Goal: Task Accomplishment & Management: Complete application form

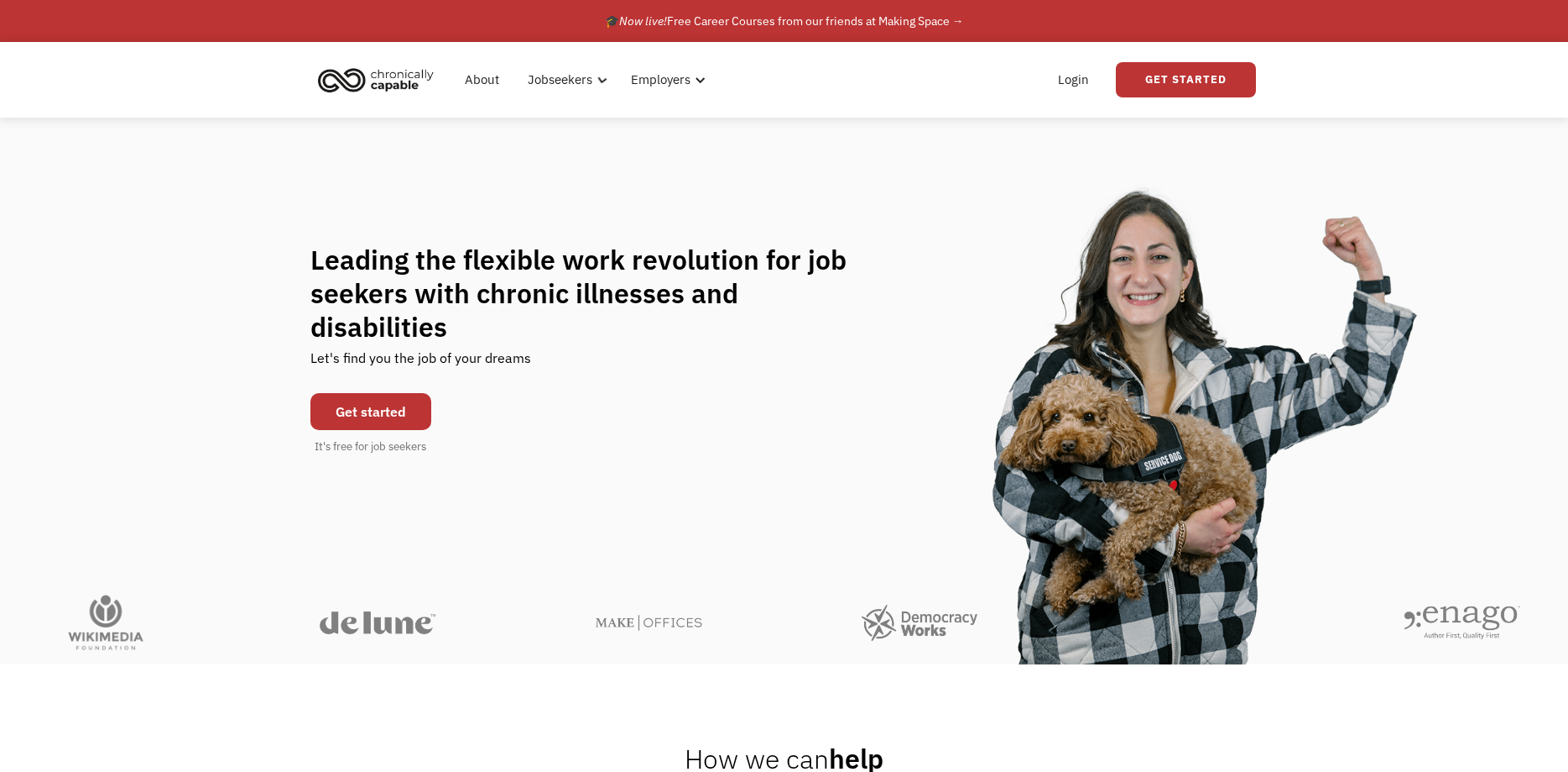
click at [357, 176] on div "Leading the flexible work revolution for job seekers with chronic illnesses and…" at bounding box center [784, 349] width 1568 height 463
click at [380, 396] on link "Get started" at bounding box center [371, 411] width 121 height 37
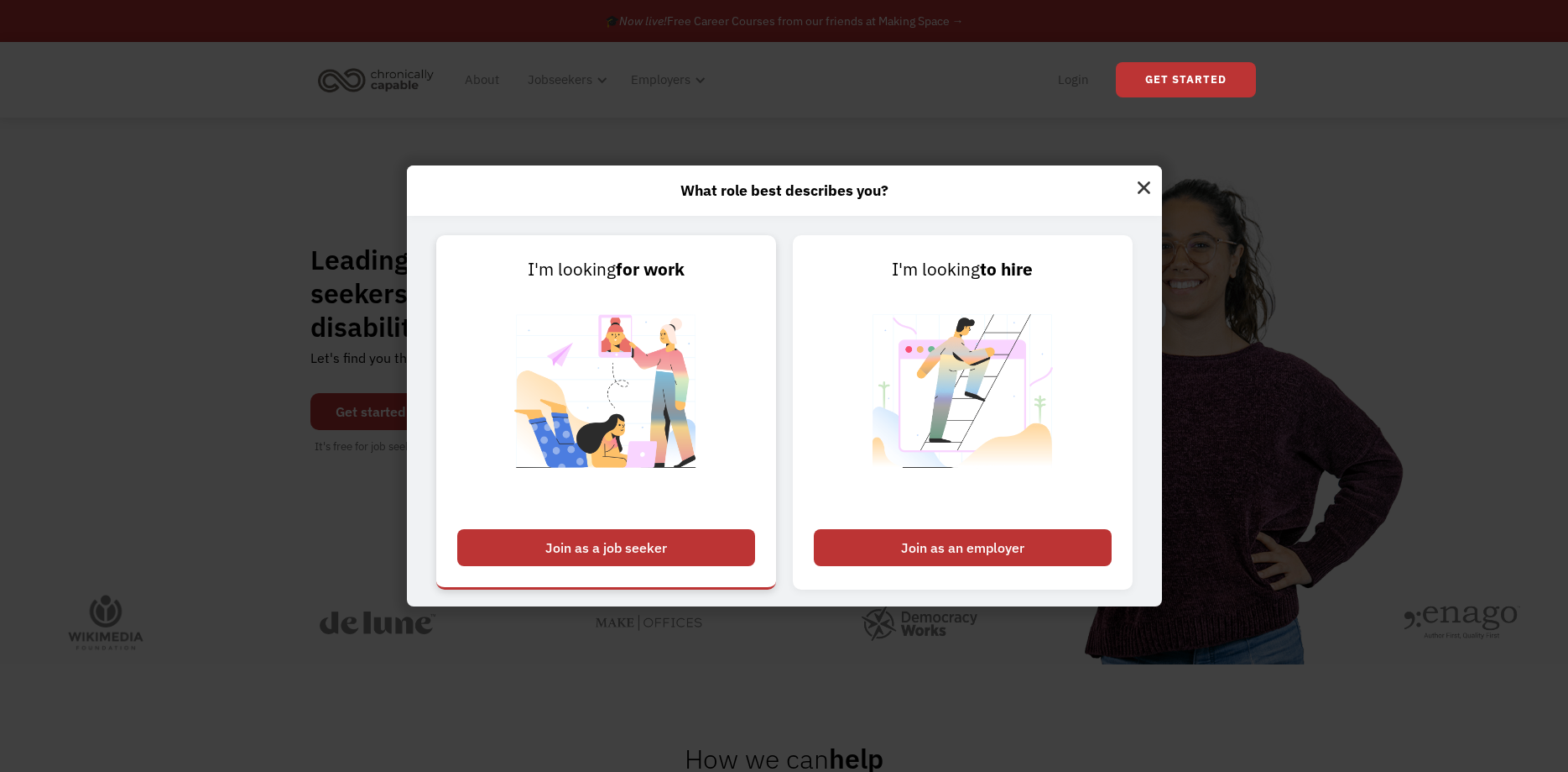
click at [606, 548] on div "Join as a job seeker" at bounding box center [605, 547] width 297 height 37
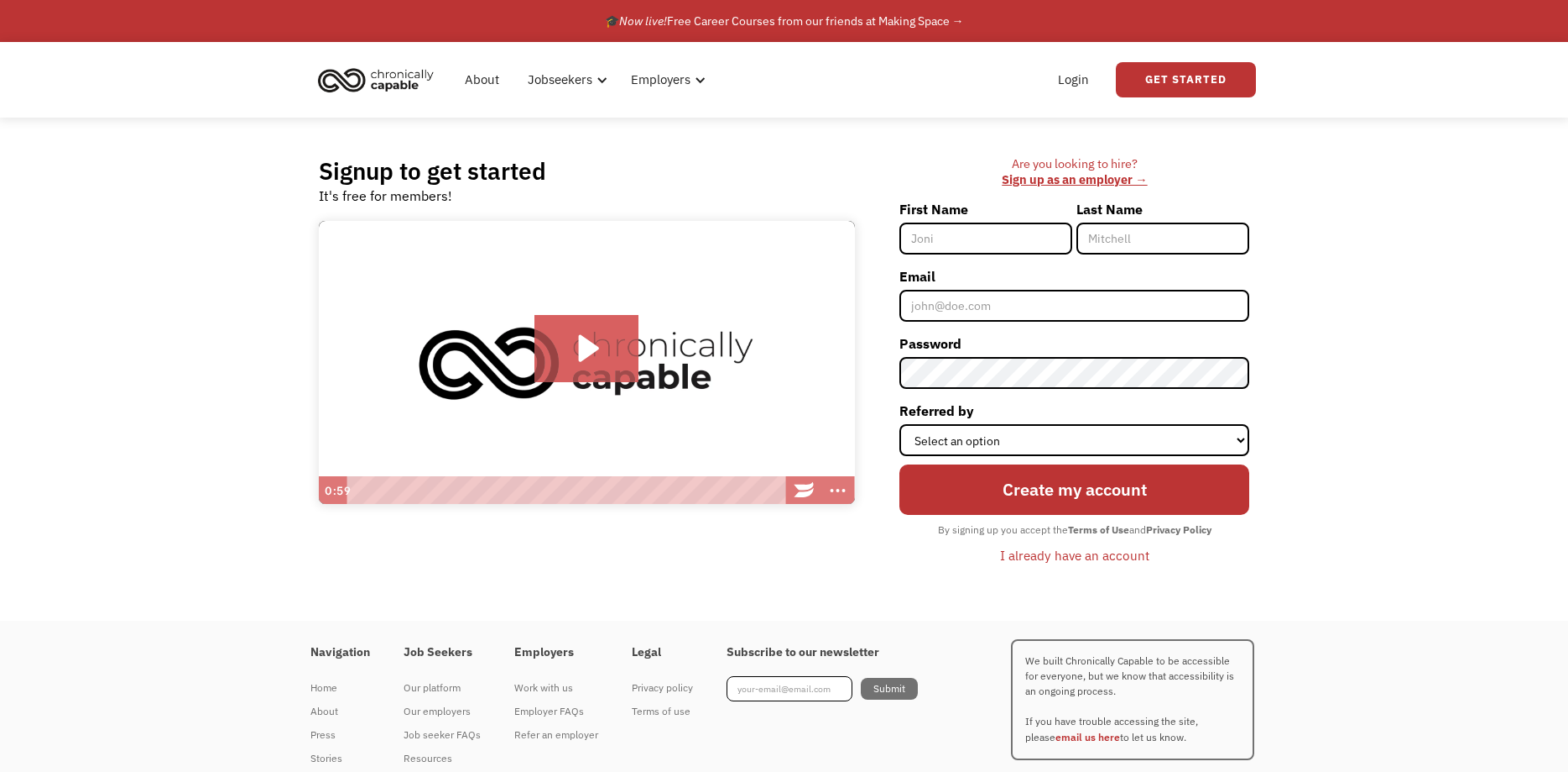
click at [997, 241] on input "First Name" at bounding box center [986, 239] width 173 height 32
type input "Michael"
type input "Sauder"
type input "mikesaudemp@gmail.com"
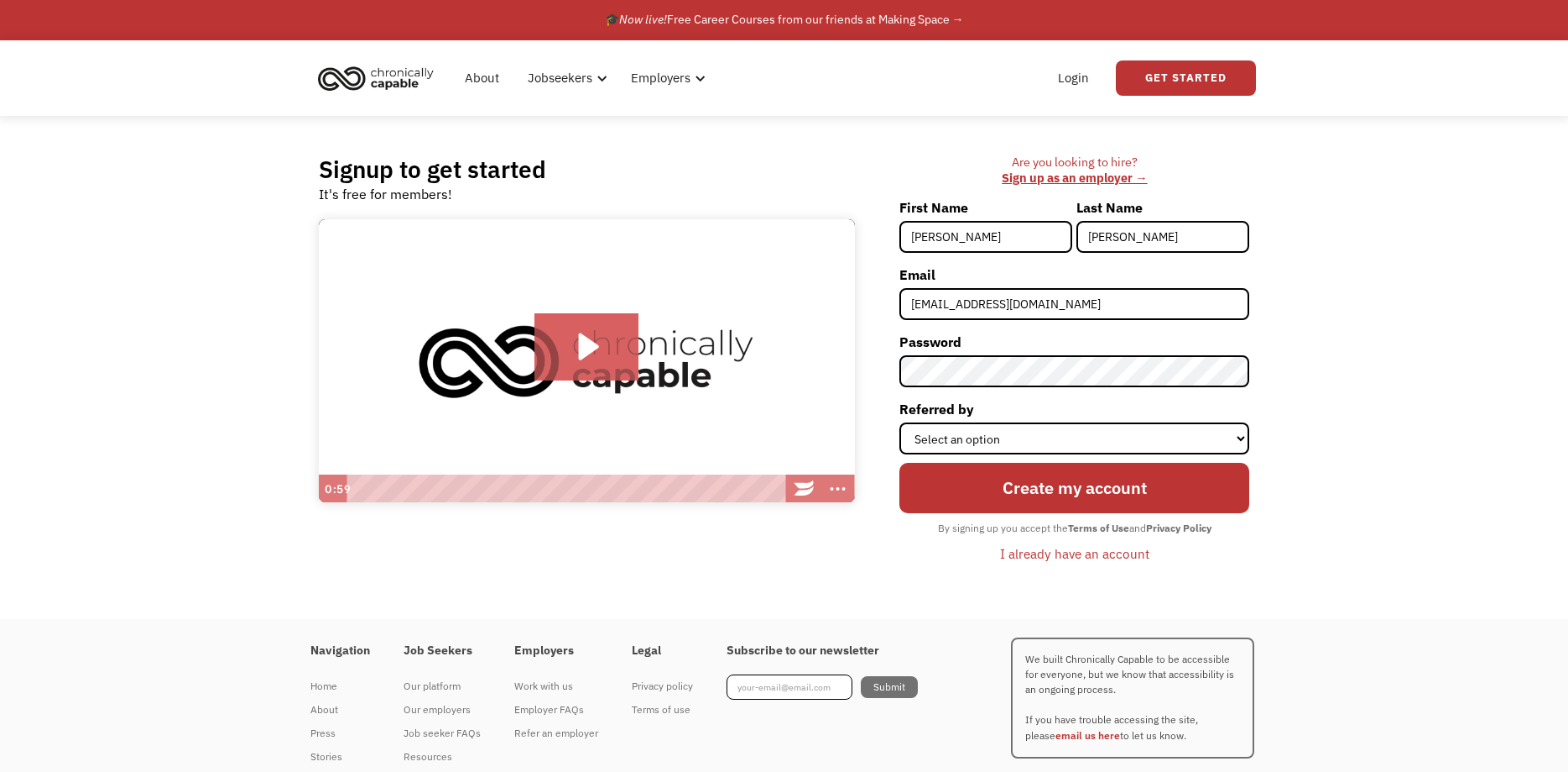
scroll to position [4, 0]
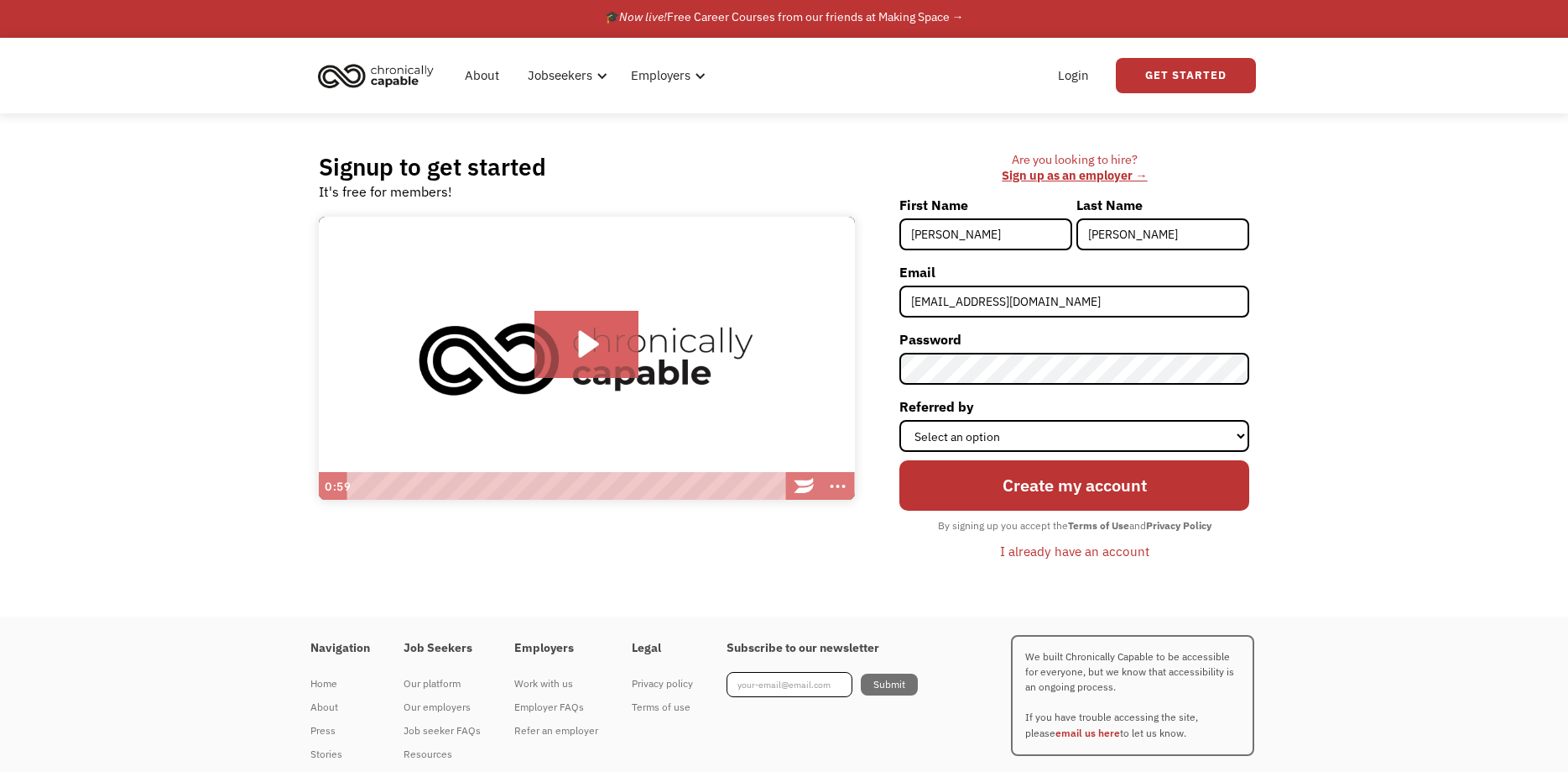
click at [1494, 223] on div "Signup to get started It's free for members! Click for sound @keyframes VOLUME_…" at bounding box center [784, 364] width 1568 height 503
click at [900, 420] on select "Select an option Instagram Facebook Twitter Search Engine News Article Word of …" at bounding box center [1075, 436] width 350 height 32
select select "Other"
click option "Other" at bounding box center [0, 0] width 0 height 0
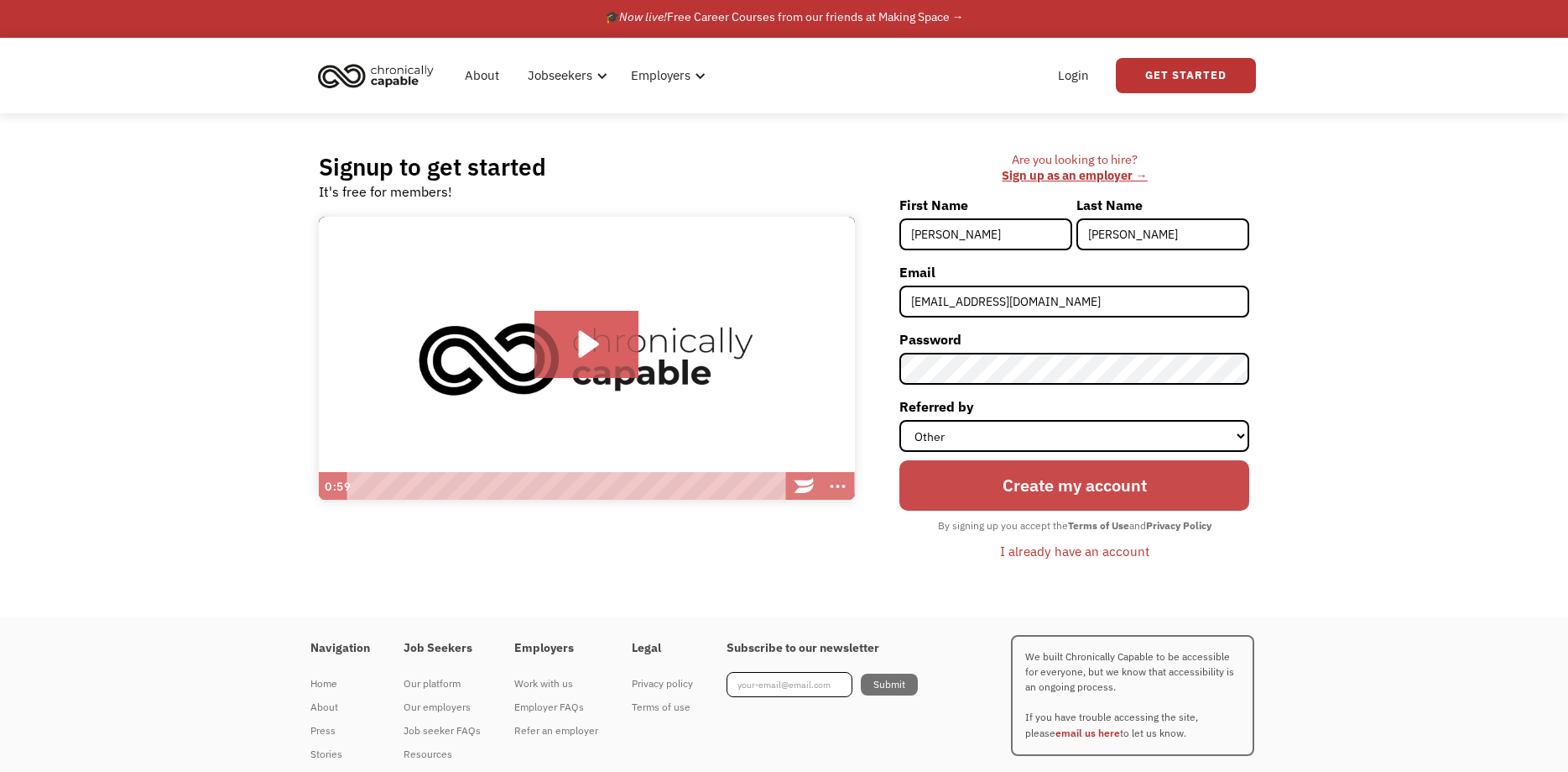
click at [1085, 495] on input "Create my account" at bounding box center [1075, 486] width 350 height 51
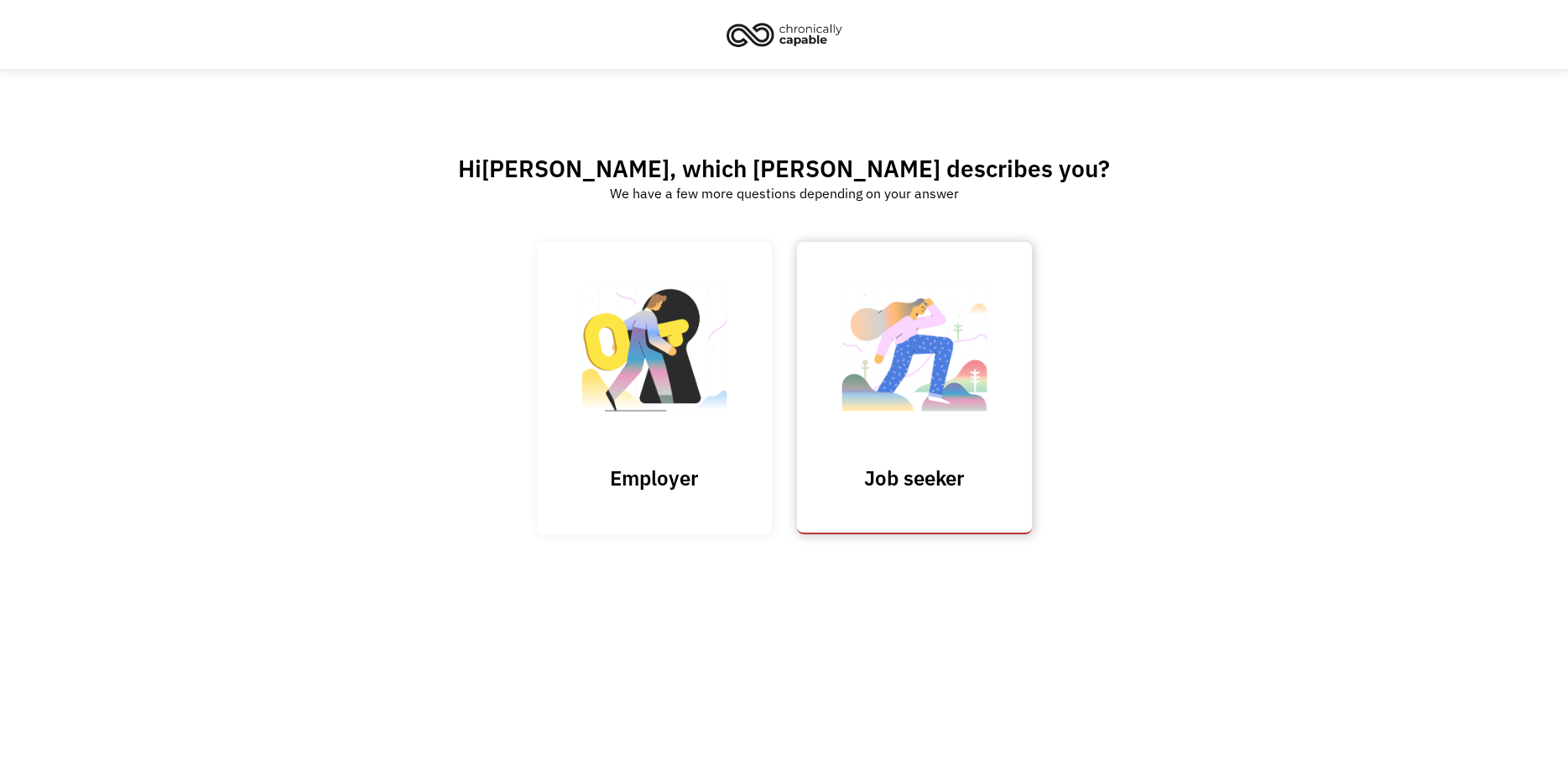
click at [927, 465] on h3 "Job seeker" at bounding box center [914, 477] width 168 height 25
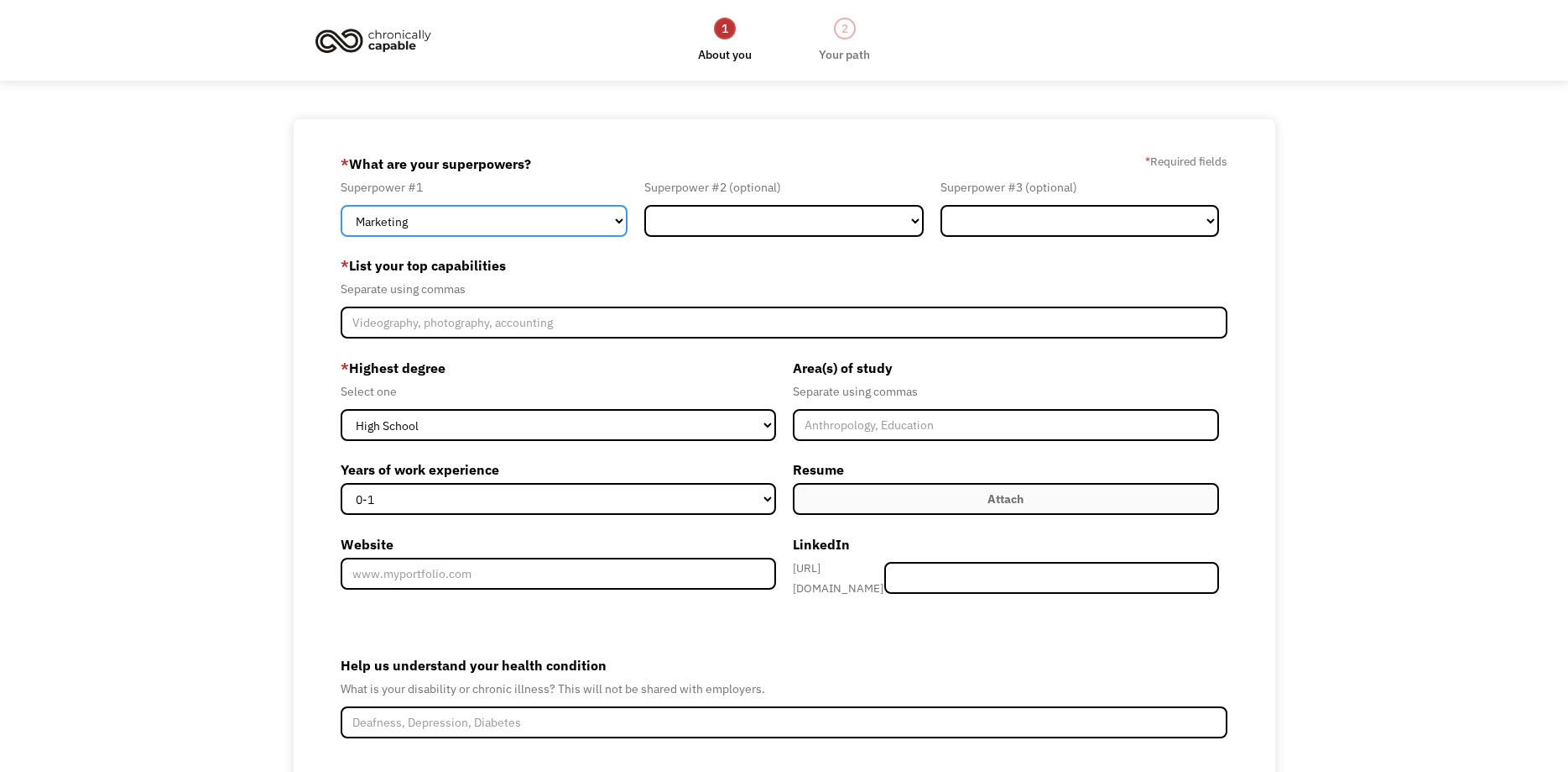
click at [341, 204] on select "Marketing Human Resources Finance Technology Operations Sales Industrial & Manu…" at bounding box center [485, 221] width 288 height 32
select select "Technology"
click option "Technology" at bounding box center [0, 0] width 0 height 0
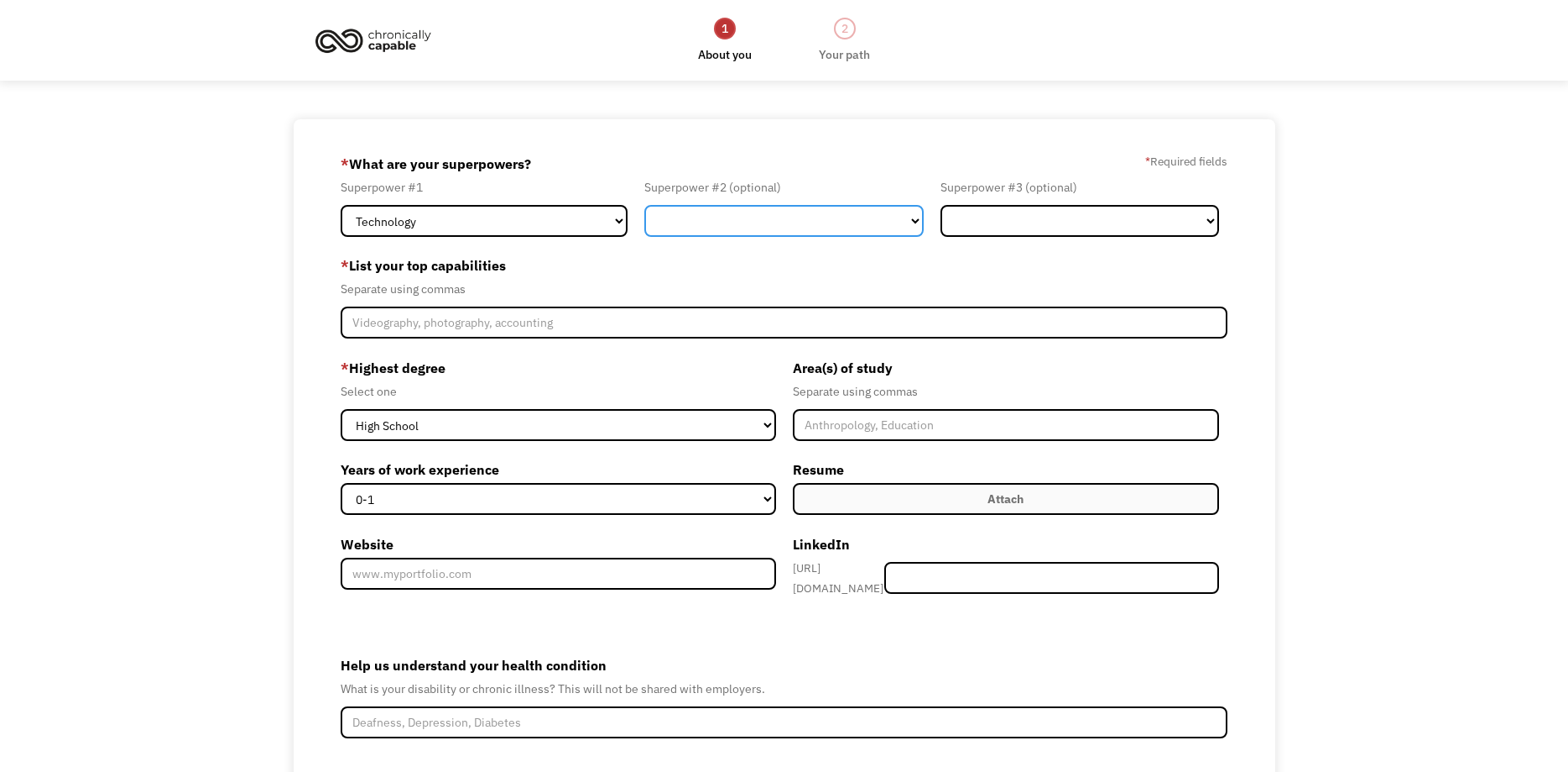
click at [644, 204] on select "Marketing Human Resources Finance Technology Operations Sales Industrial & Manu…" at bounding box center [784, 221] width 279 height 32
drag, startPoint x: 712, startPoint y: 222, endPoint x: 805, endPoint y: 128, distance: 132.2
click at [805, 128] on div "68ae511d349fe04bbc5118ee mikesaudemp@gmail.com Michael Sauder Other * What are …" at bounding box center [784, 510] width 982 height 782
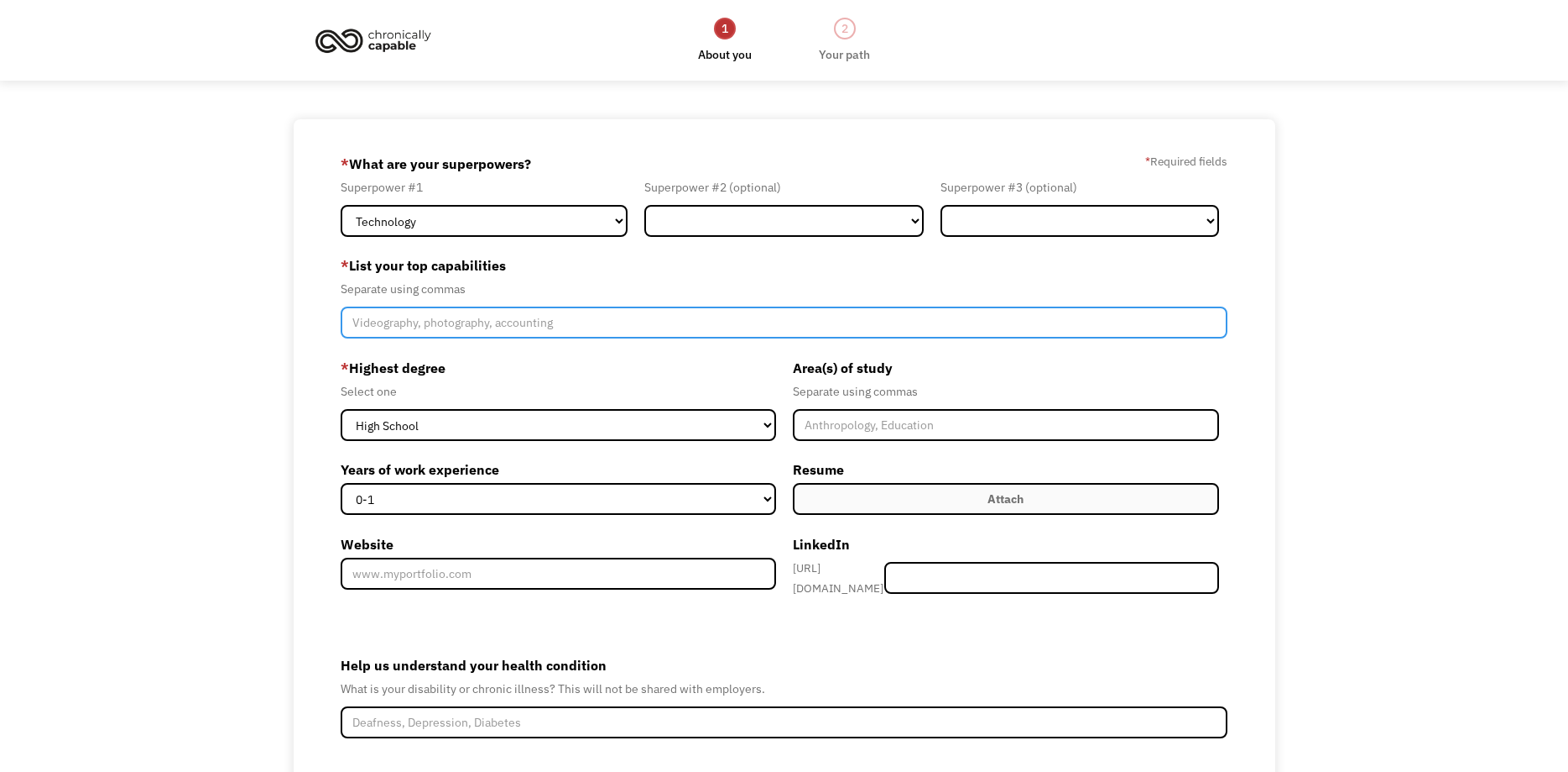
click at [439, 320] on input "Member-Create-Step1" at bounding box center [785, 322] width 888 height 32
type input ":"
type input "Linux system administration, PeopleSoft technical analyst, database administrat…"
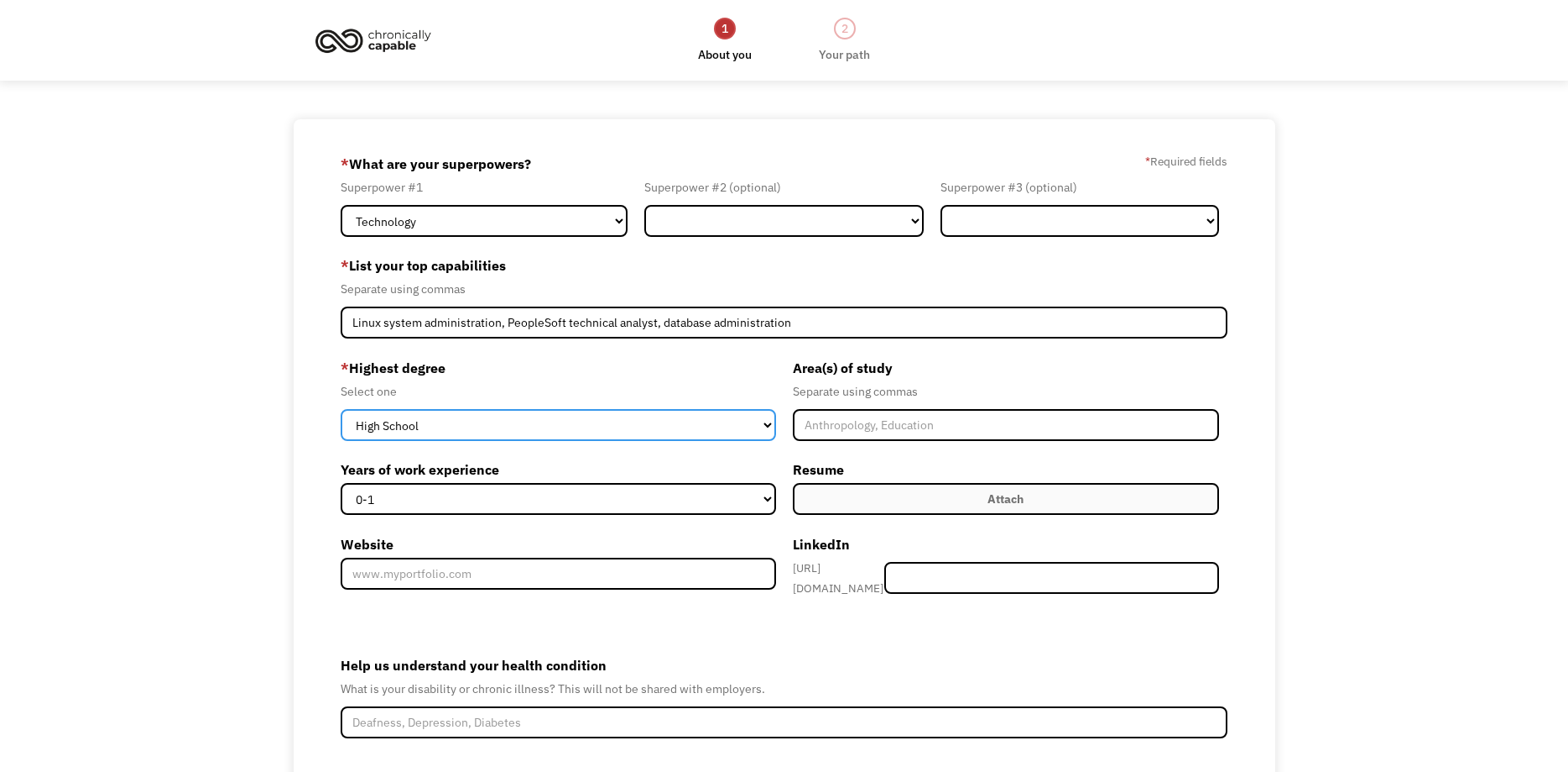
click at [341, 409] on select "High School Associates Bachelors Master's PhD" at bounding box center [559, 425] width 435 height 32
select select "bachelors"
click option "Bachelors" at bounding box center [0, 0] width 0 height 0
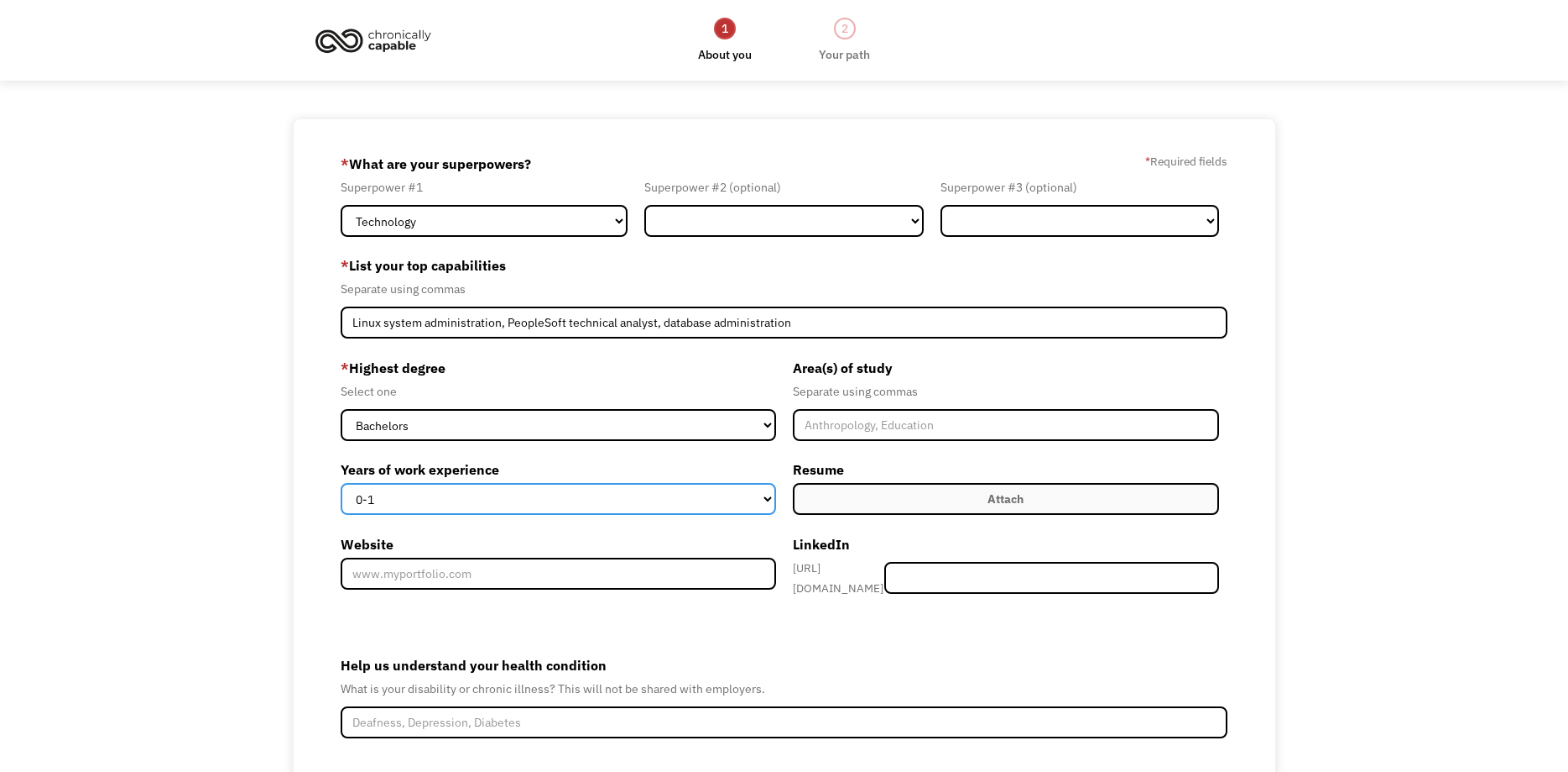
click at [341, 483] on select "0-1 2-4 5-10 11-15 15+" at bounding box center [559, 499] width 435 height 32
select select "15+"
click option "15+" at bounding box center [0, 0] width 0 height 0
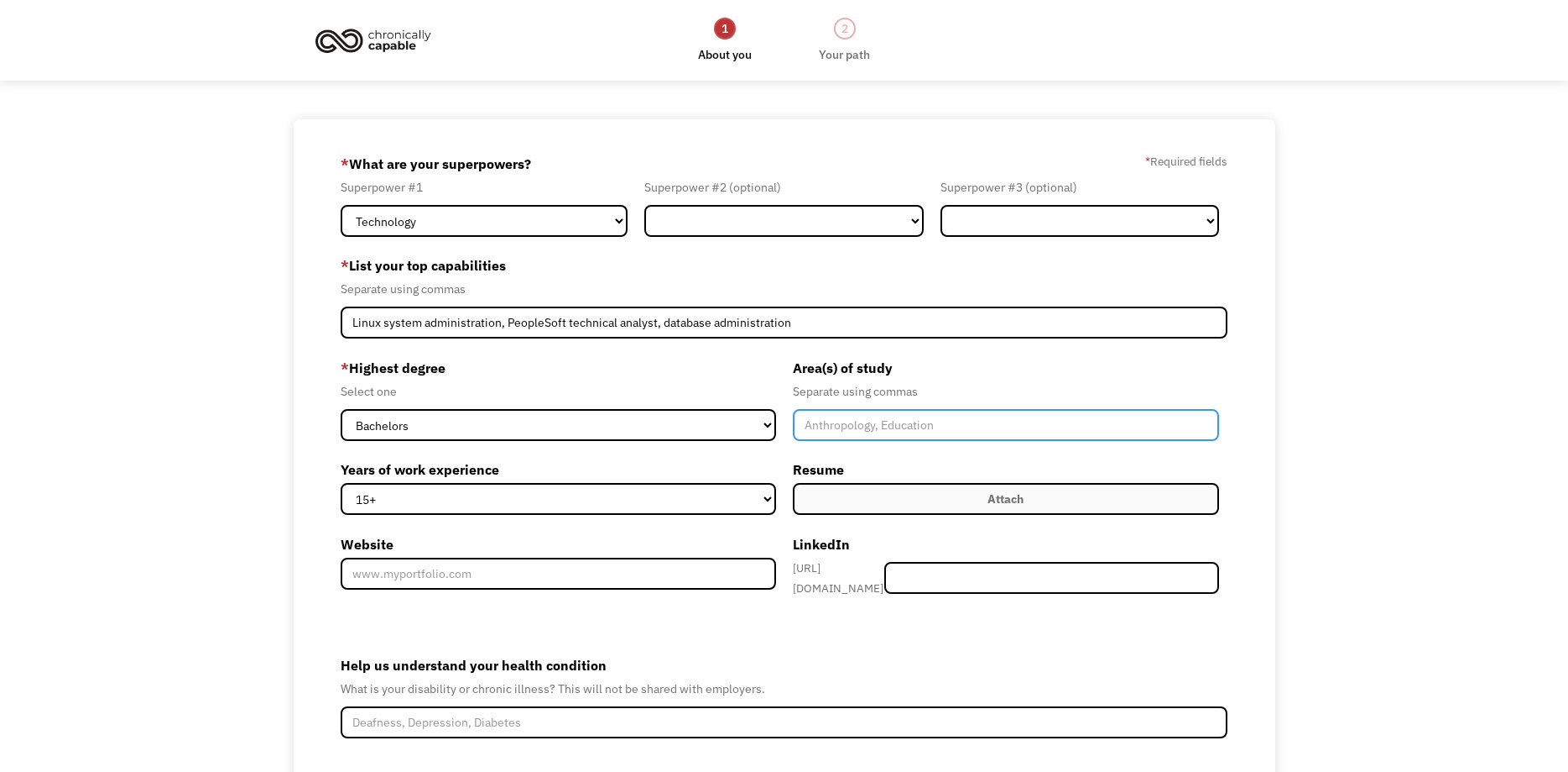
click at [886, 423] on input "Member-Create-Step1" at bounding box center [1005, 425] width 427 height 32
type input "Computer Science"
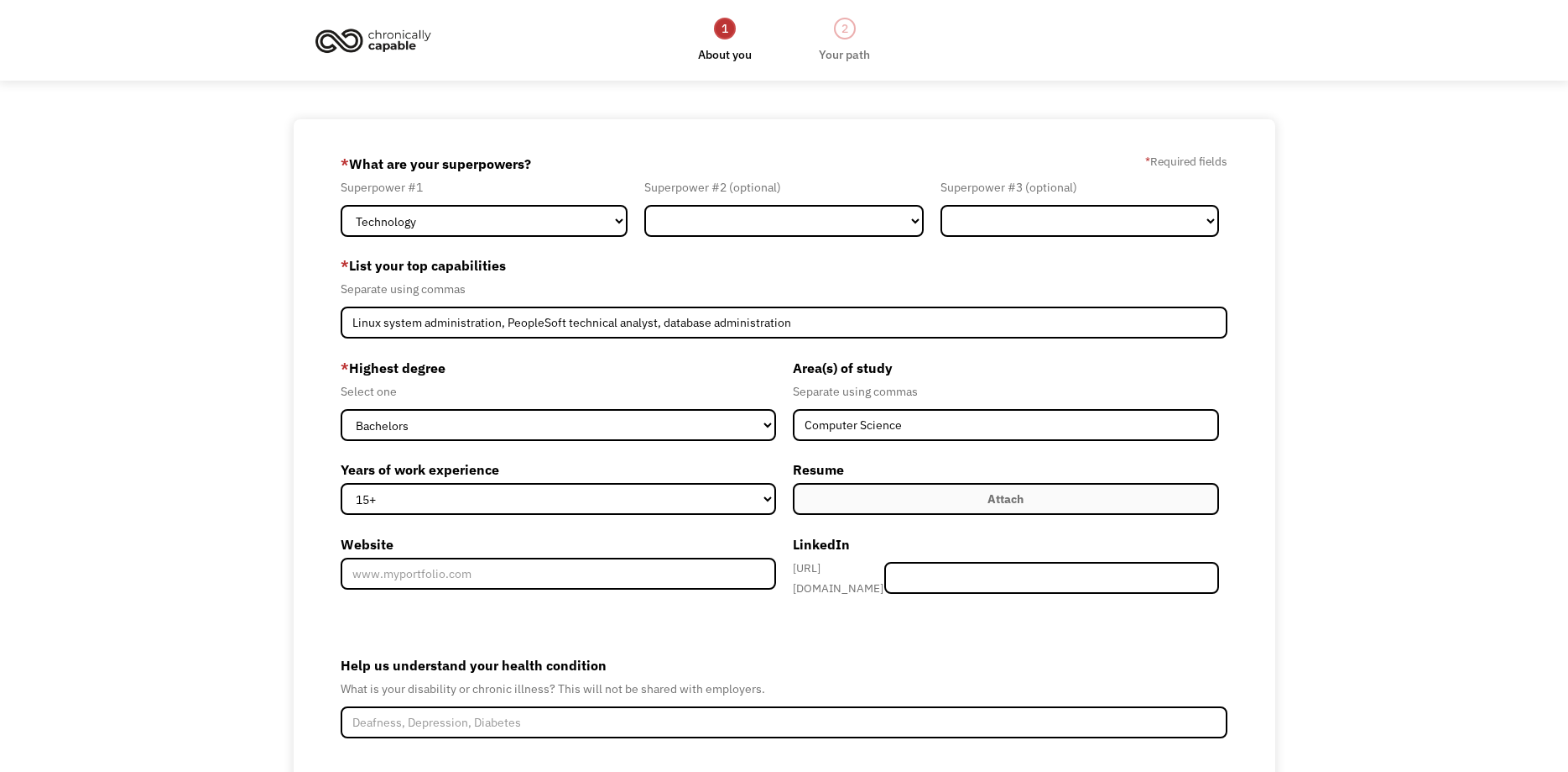
click at [858, 493] on label "Attach" at bounding box center [1005, 499] width 427 height 32
type input "Continue"
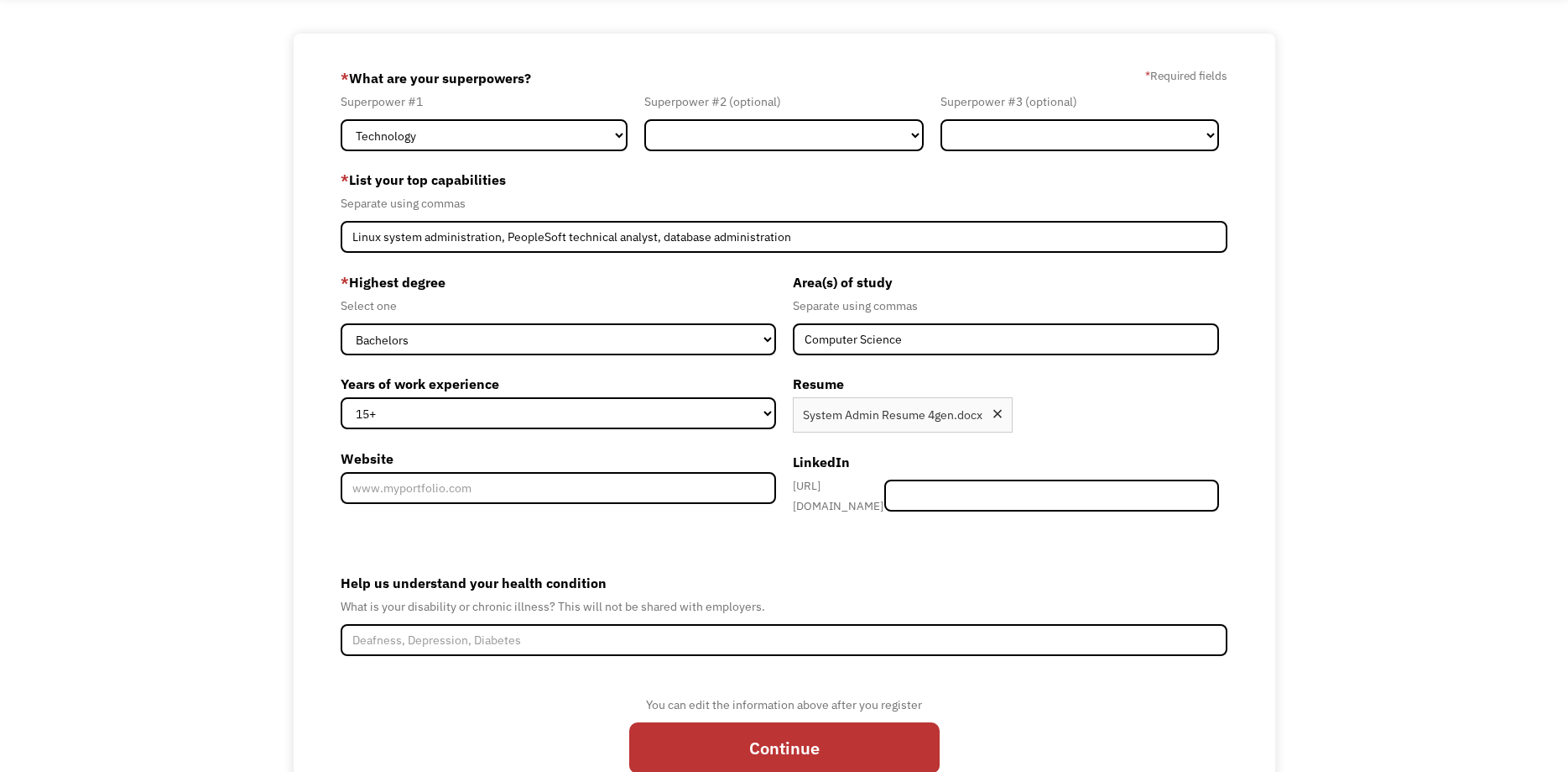
scroll to position [171, 0]
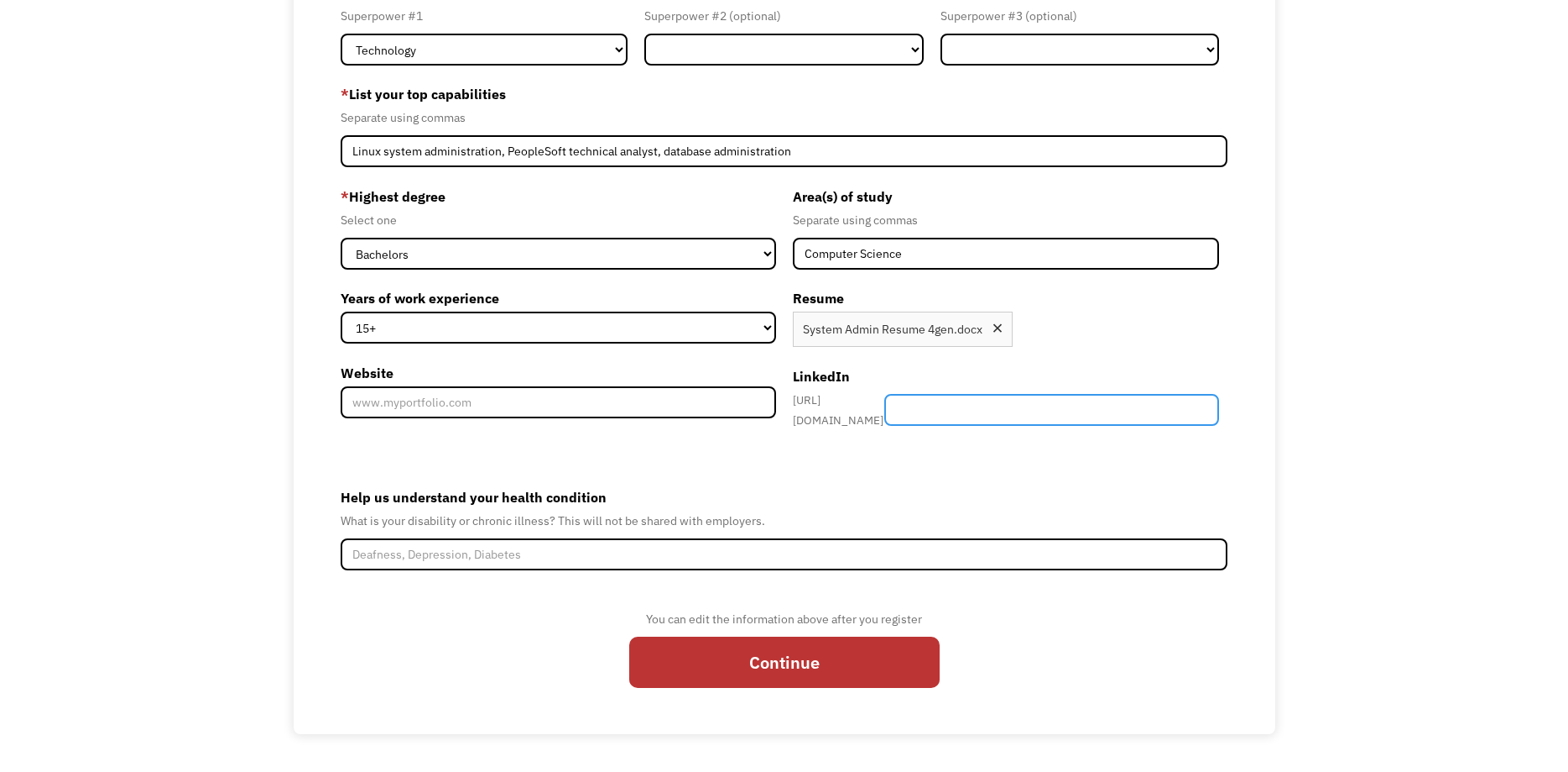
click at [921, 415] on input "Member-Create-Step1" at bounding box center [1052, 410] width 335 height 32
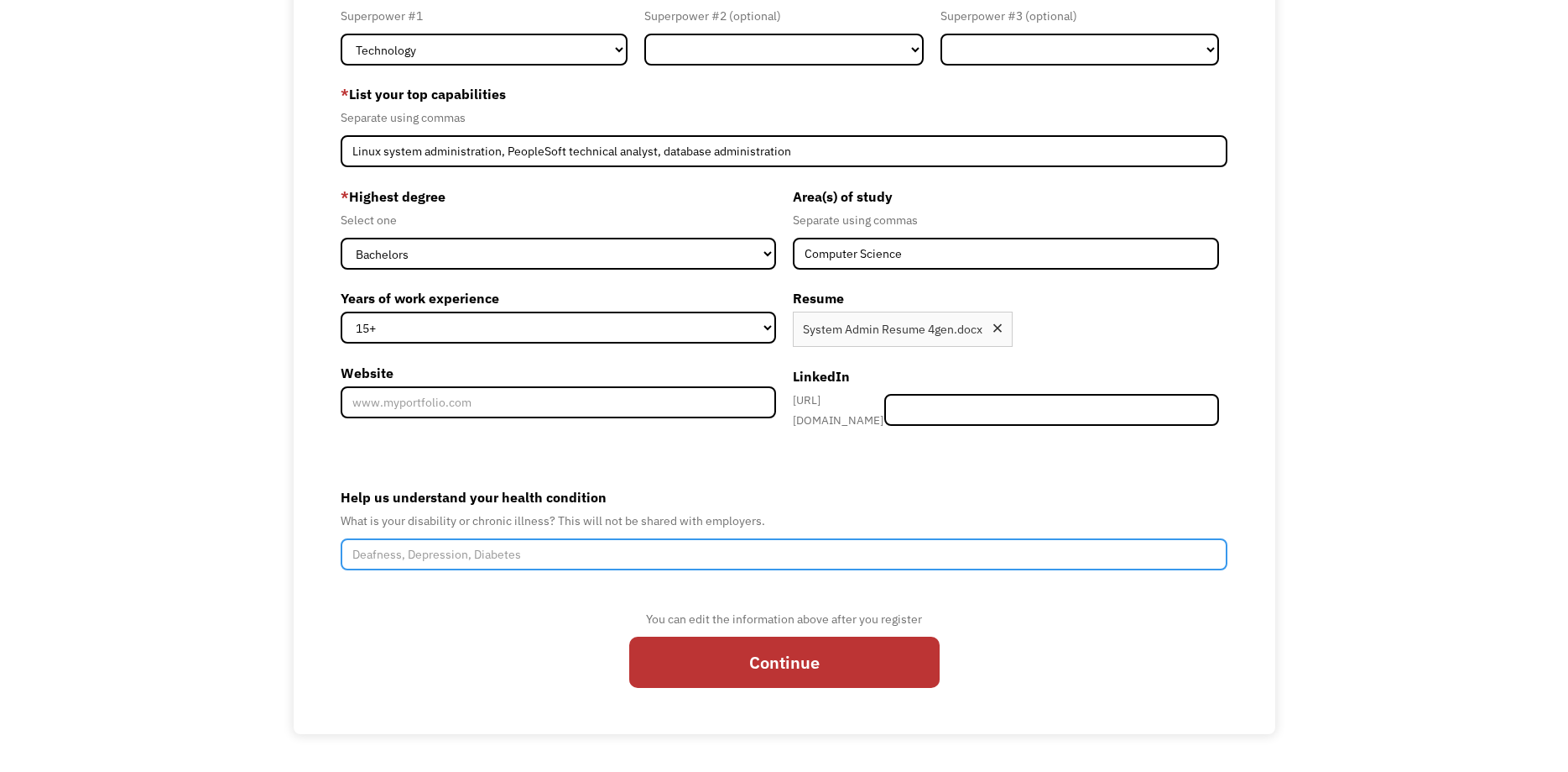
click at [489, 570] on input "Help us understand your health condition" at bounding box center [785, 554] width 888 height 32
type input "Deafness"
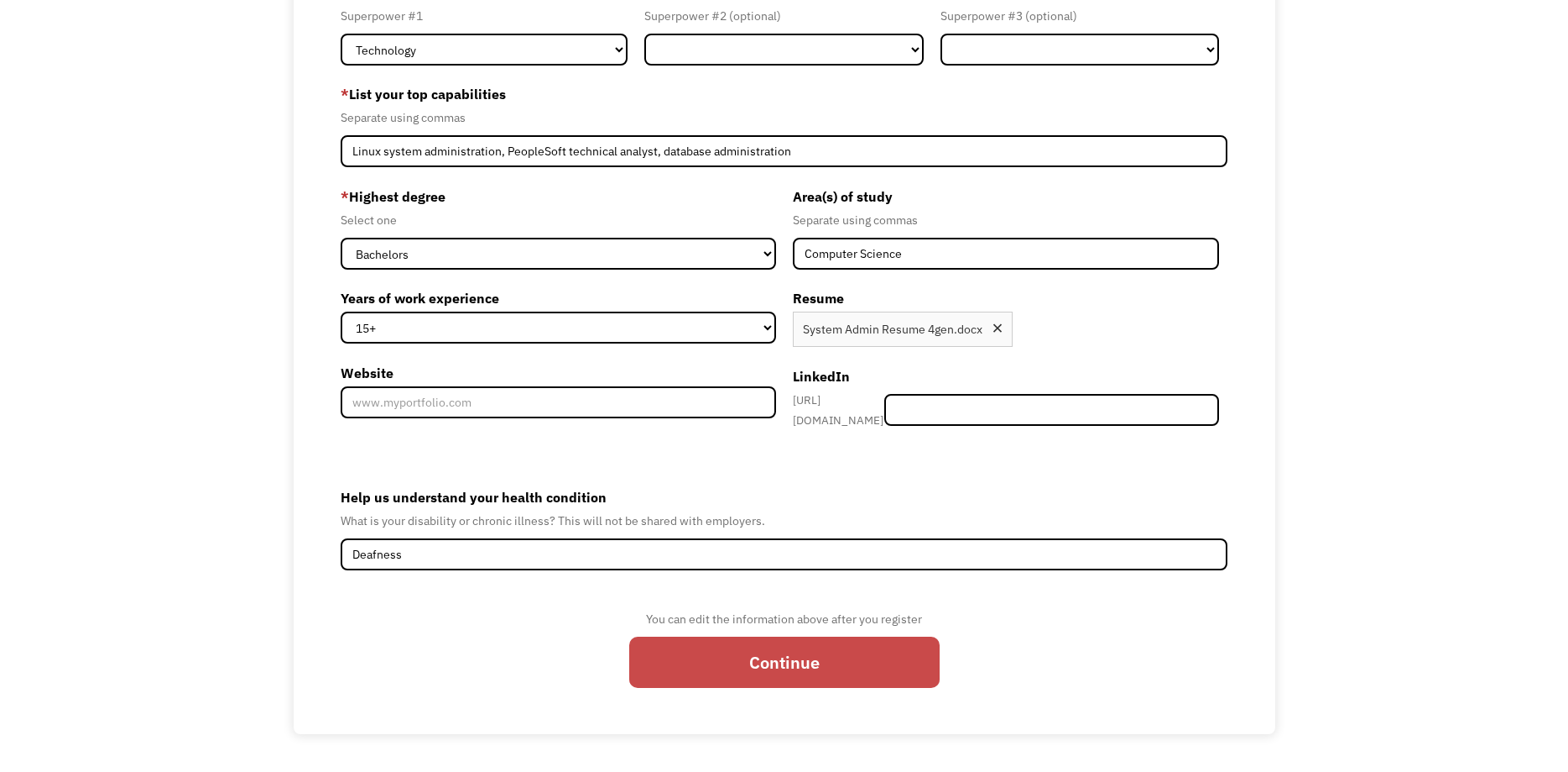
click at [758, 687] on input "Continue" at bounding box center [784, 662] width 311 height 51
type input "Please wait..."
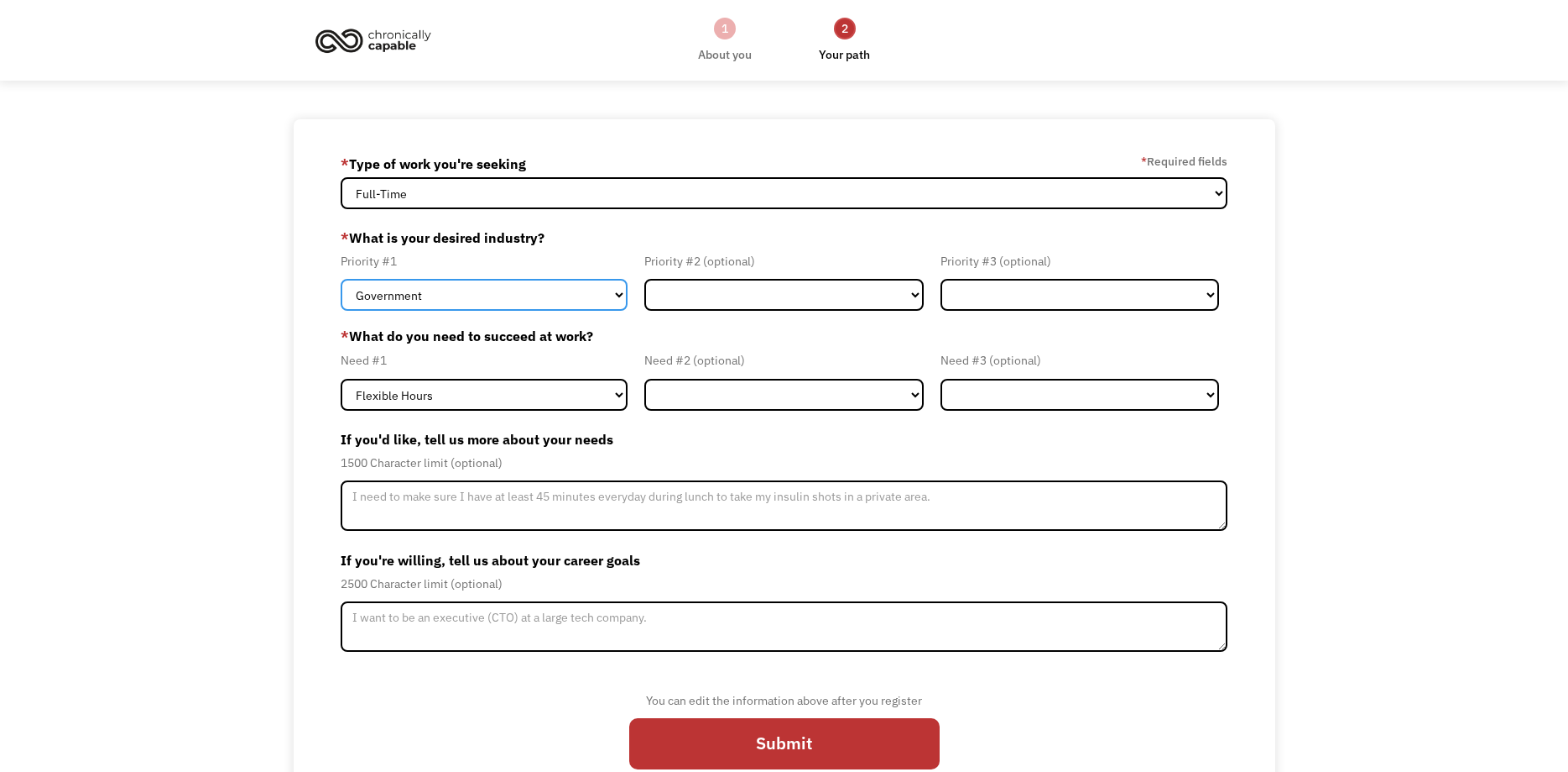
click at [341, 279] on select "Government Finance & Insurance Health & Social Care Tech & Engineering Creative…" at bounding box center [485, 295] width 288 height 32
select select "Tech & Engineering"
click option "Tech & Engineering" at bounding box center [0, 0] width 0 height 0
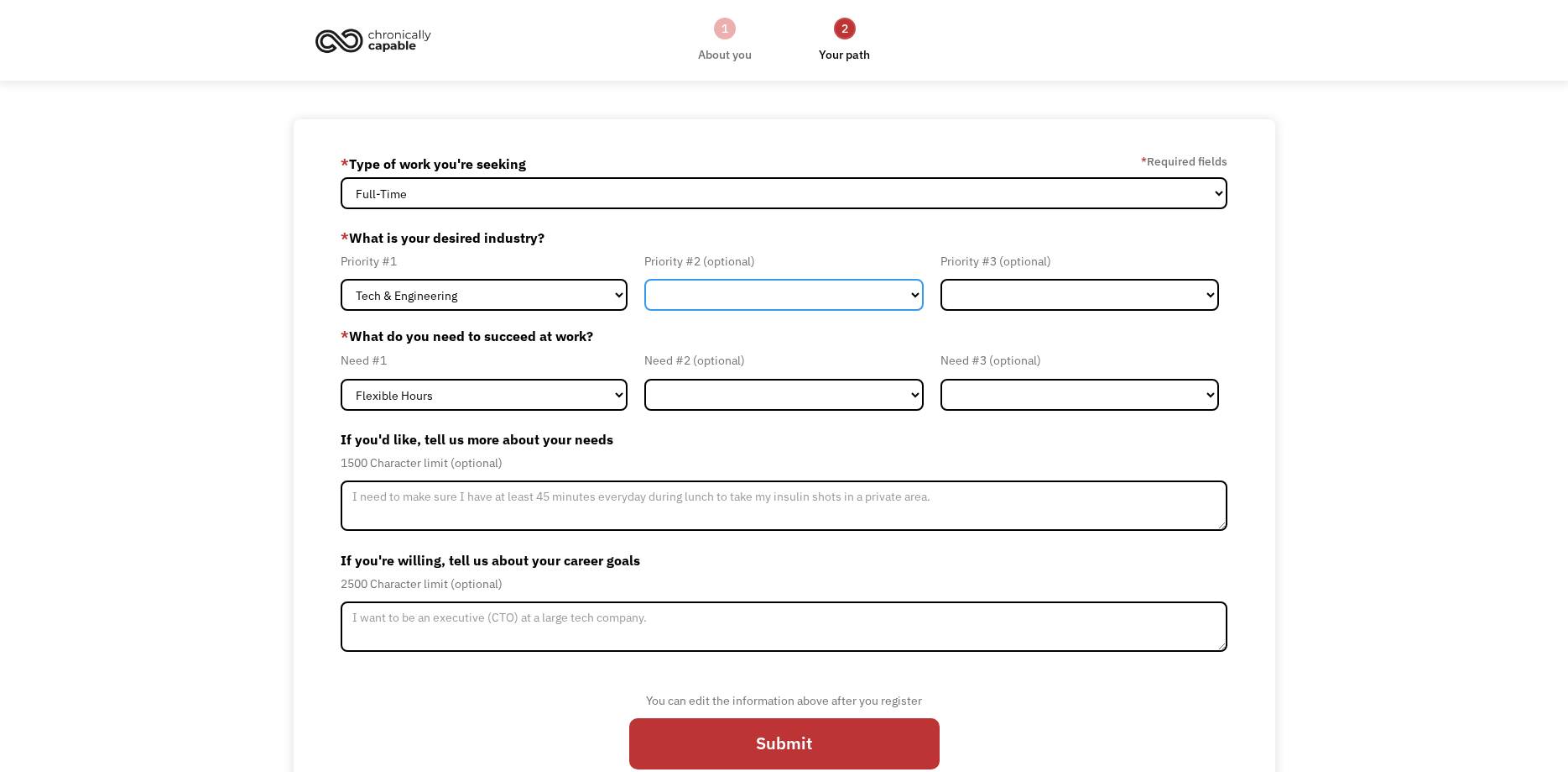
click at [644, 279] on select "Government Finance & Insurance Health & Social Care Tech & Engineering Creative…" at bounding box center [784, 295] width 279 height 32
click option "Education" at bounding box center [0, 0] width 0 height 0
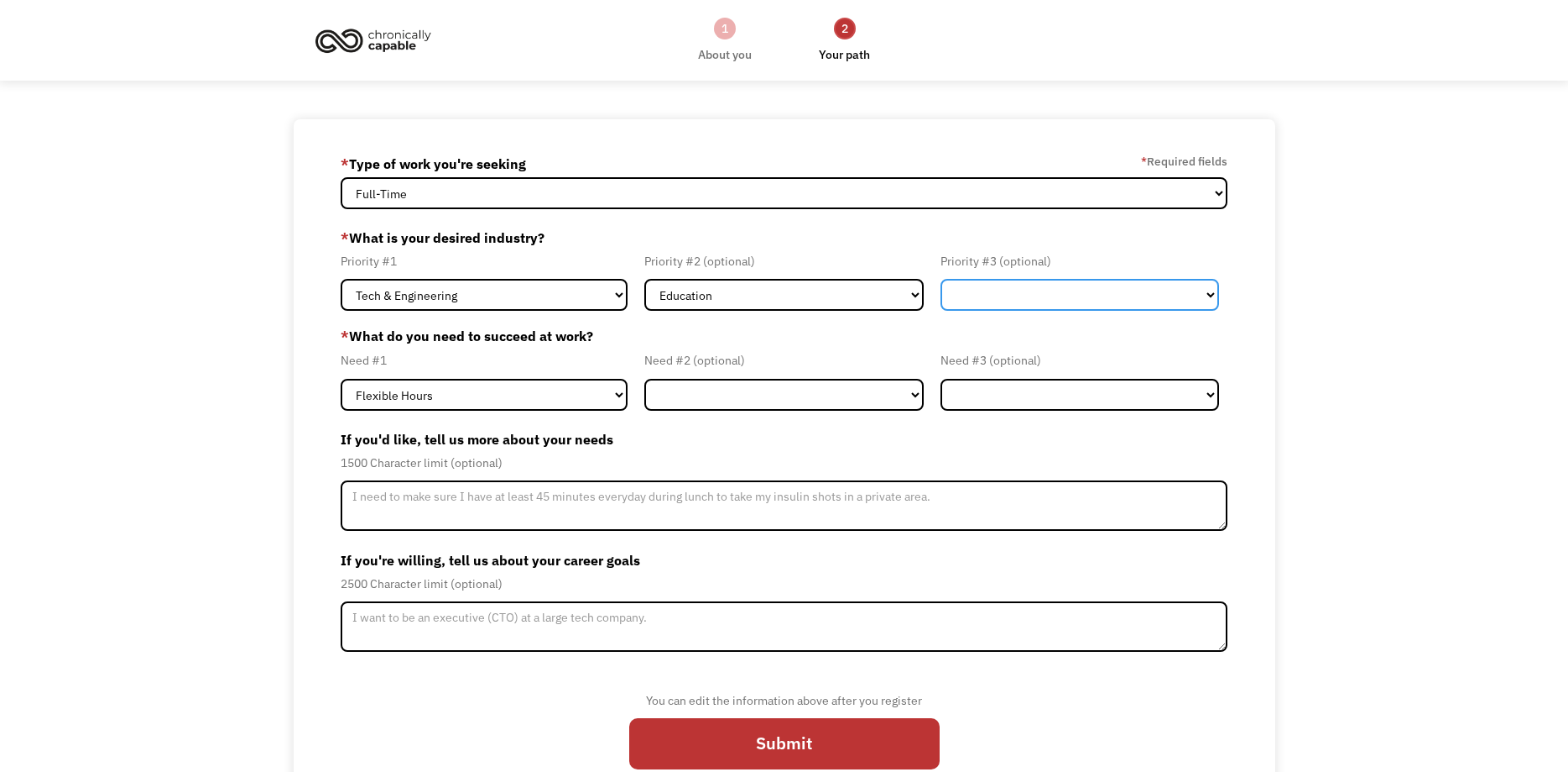
click at [941, 279] on select "Government Finance & Insurance Health & Social Care Tech & Engineering Creative…" at bounding box center [1080, 295] width 279 height 32
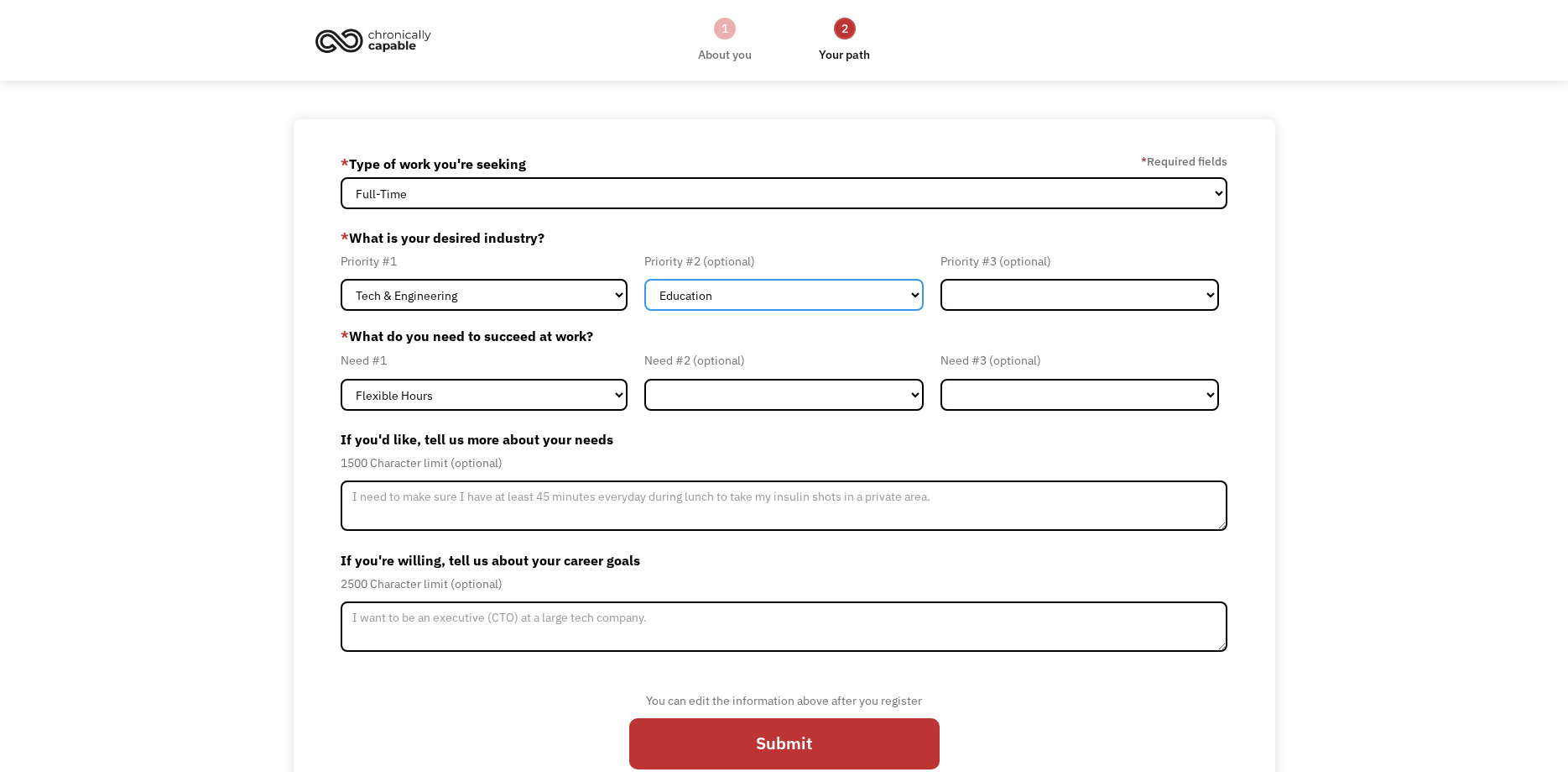
click at [644, 279] on select "Government Finance & Insurance Health & Social Care Tech & Engineering Creative…" at bounding box center [784, 295] width 279 height 32
select select "Health & Social Care"
click option "Health & Social Care" at bounding box center [0, 0] width 0 height 0
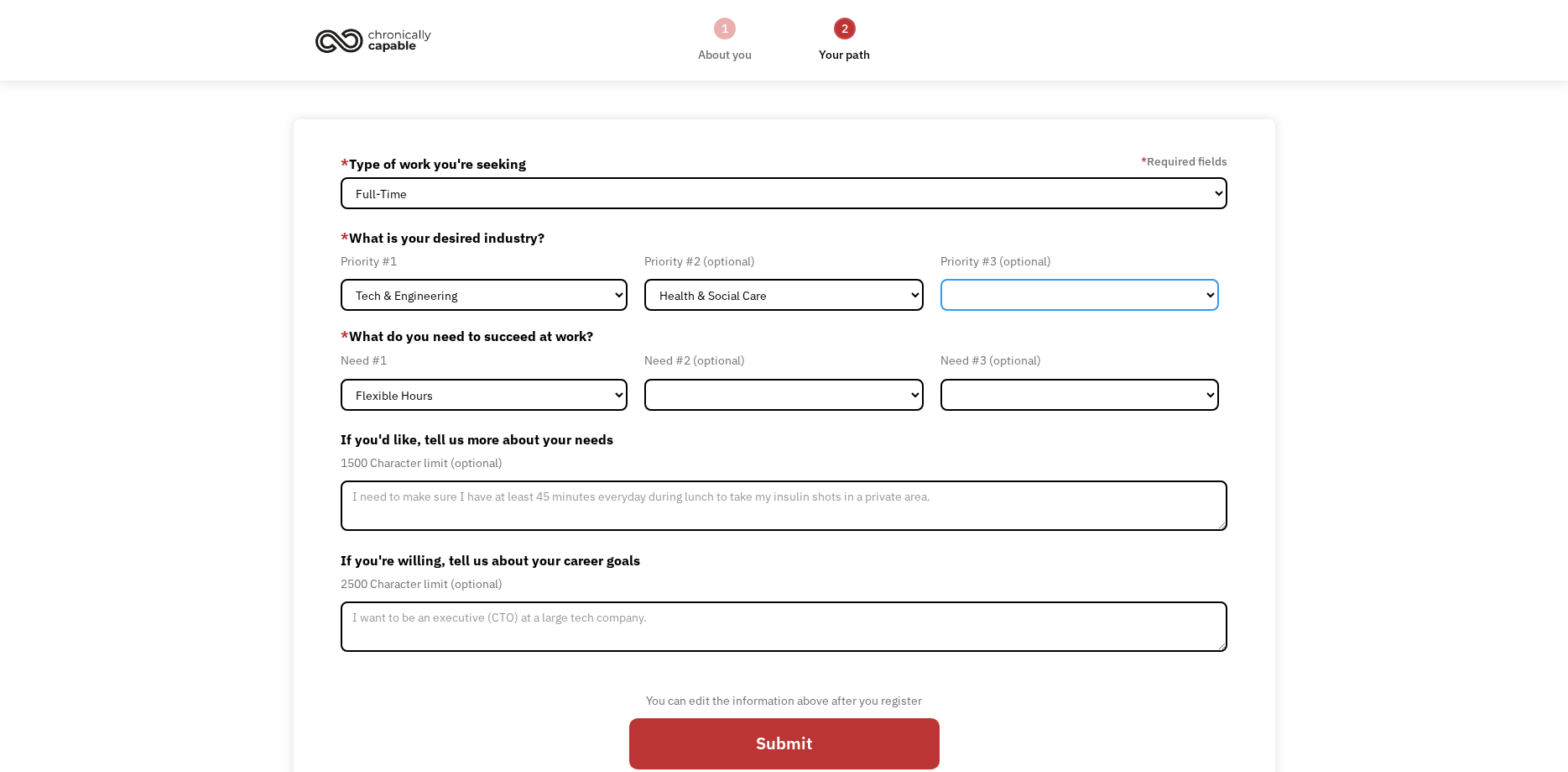
click at [941, 279] on select "Government Finance & Insurance Health & Social Care Tech & Engineering Creative…" at bounding box center [1080, 295] width 279 height 32
select select "Education"
click option "Education" at bounding box center [0, 0] width 0 height 0
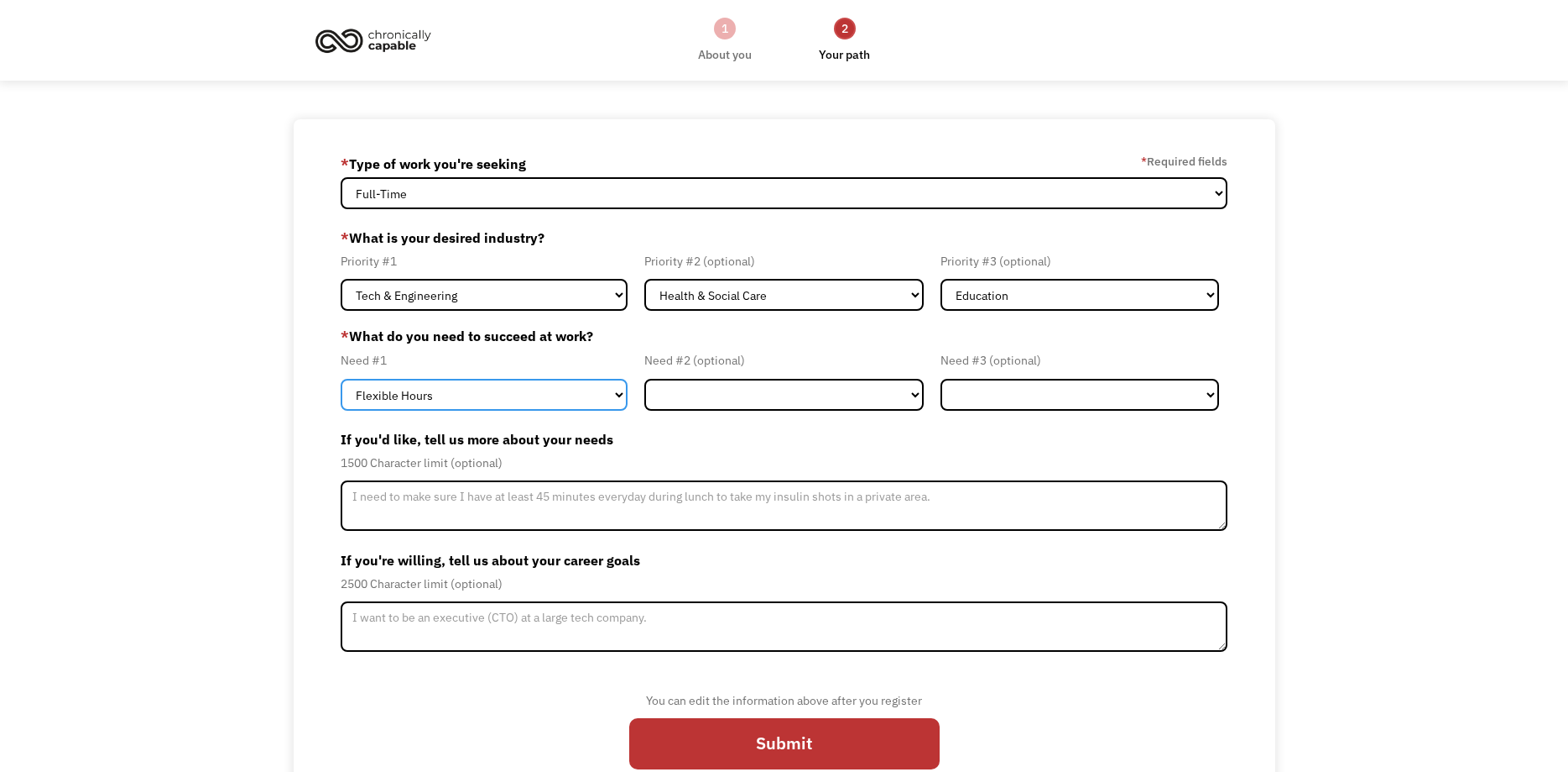
click at [341, 378] on select "Flexible Hours Remote Work Service Animal On-site Accommodations Visual Support…" at bounding box center [485, 395] width 288 height 32
select select "Remote Work"
click option "Remote Work" at bounding box center [0, 0] width 0 height 0
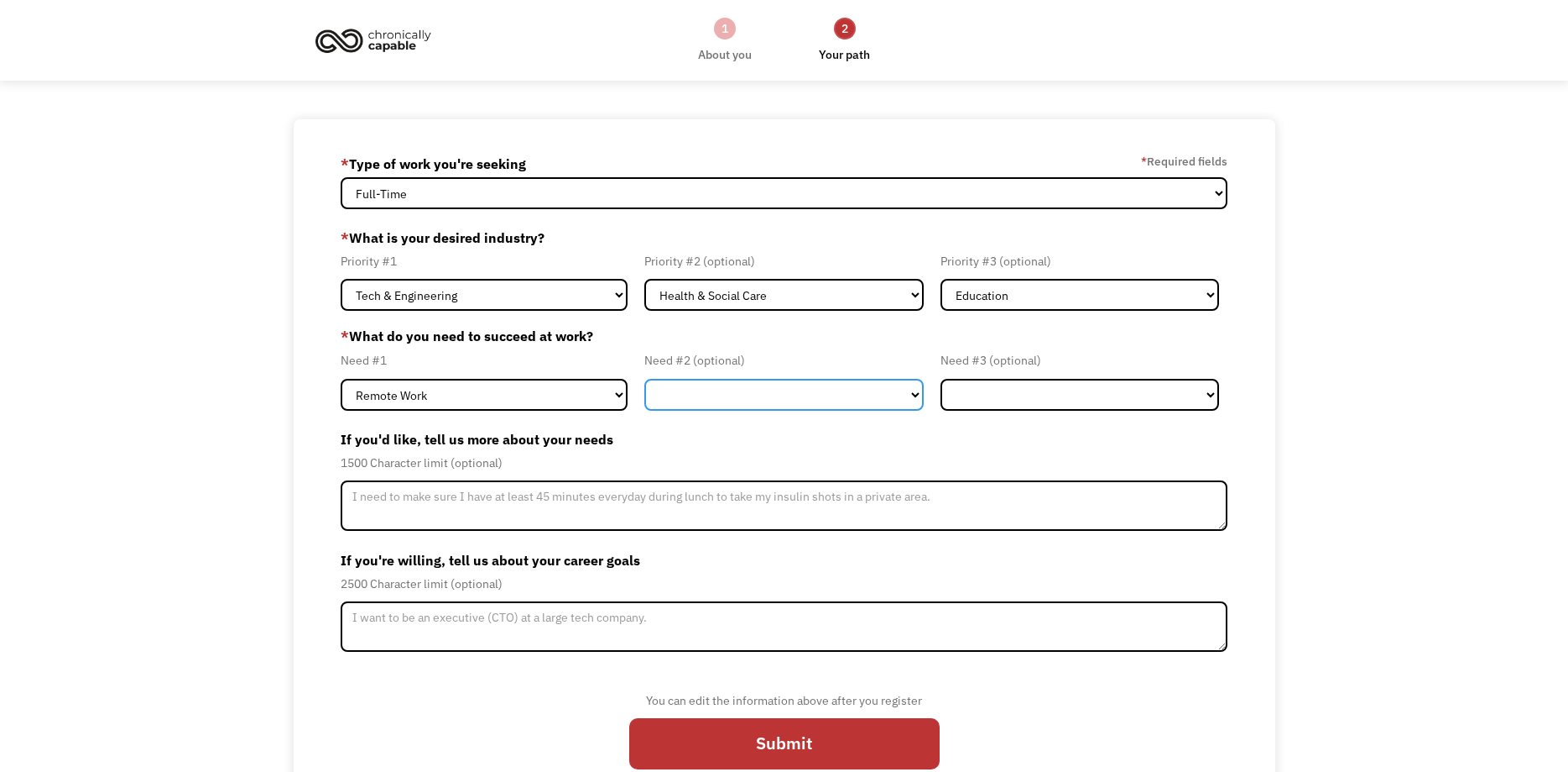
click at [644, 378] on select "Flexible Hours Remote Work Service Animal On-site Accommodations Visual Support…" at bounding box center [784, 395] width 279 height 32
select select "Flexible Hours"
click option "Flexible Hours" at bounding box center [0, 0] width 0 height 0
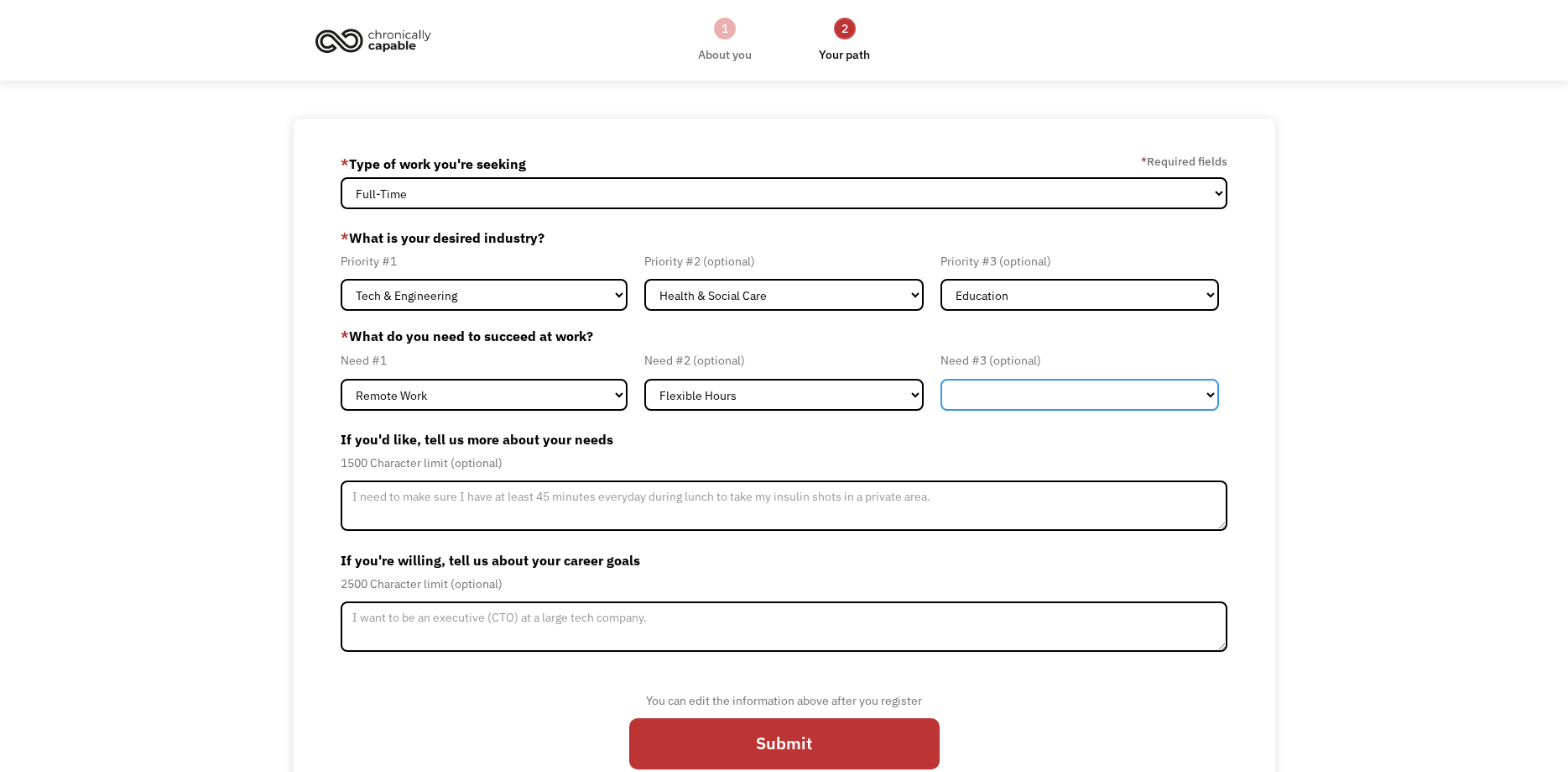
click at [941, 378] on select "Flexible Hours Remote Work Service Animal On-site Accommodations Visual Support…" at bounding box center [1080, 395] width 279 height 32
select select "On-site Accommodations"
click option "On-site Accommodations" at bounding box center [0, 0] width 0 height 0
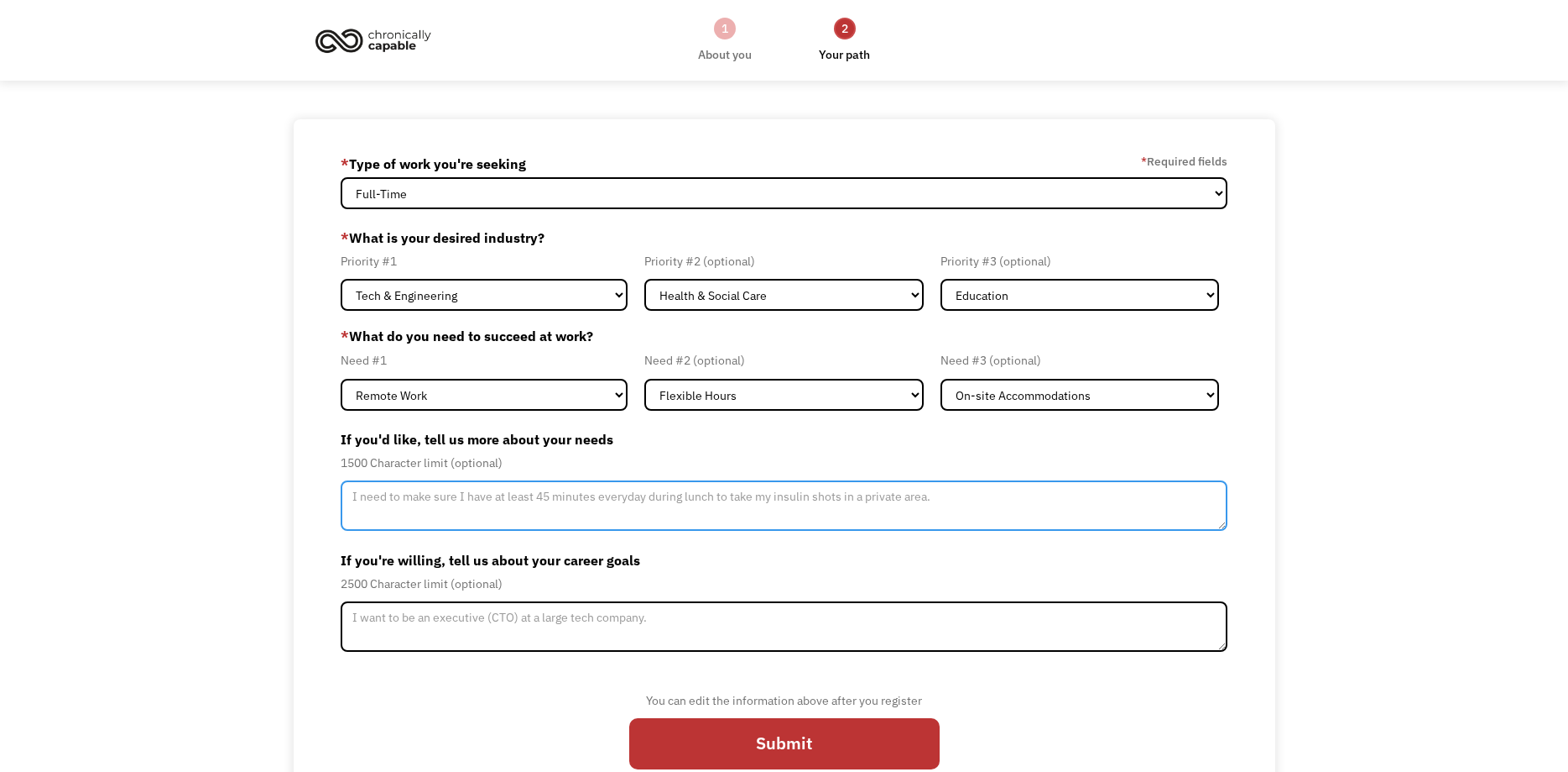
click at [437, 505] on textarea "Member-Update-Form-Step2" at bounding box center [785, 505] width 888 height 50
type textarea "If offered onsite work, I will need accommodations like Video Relay Interpretin…"
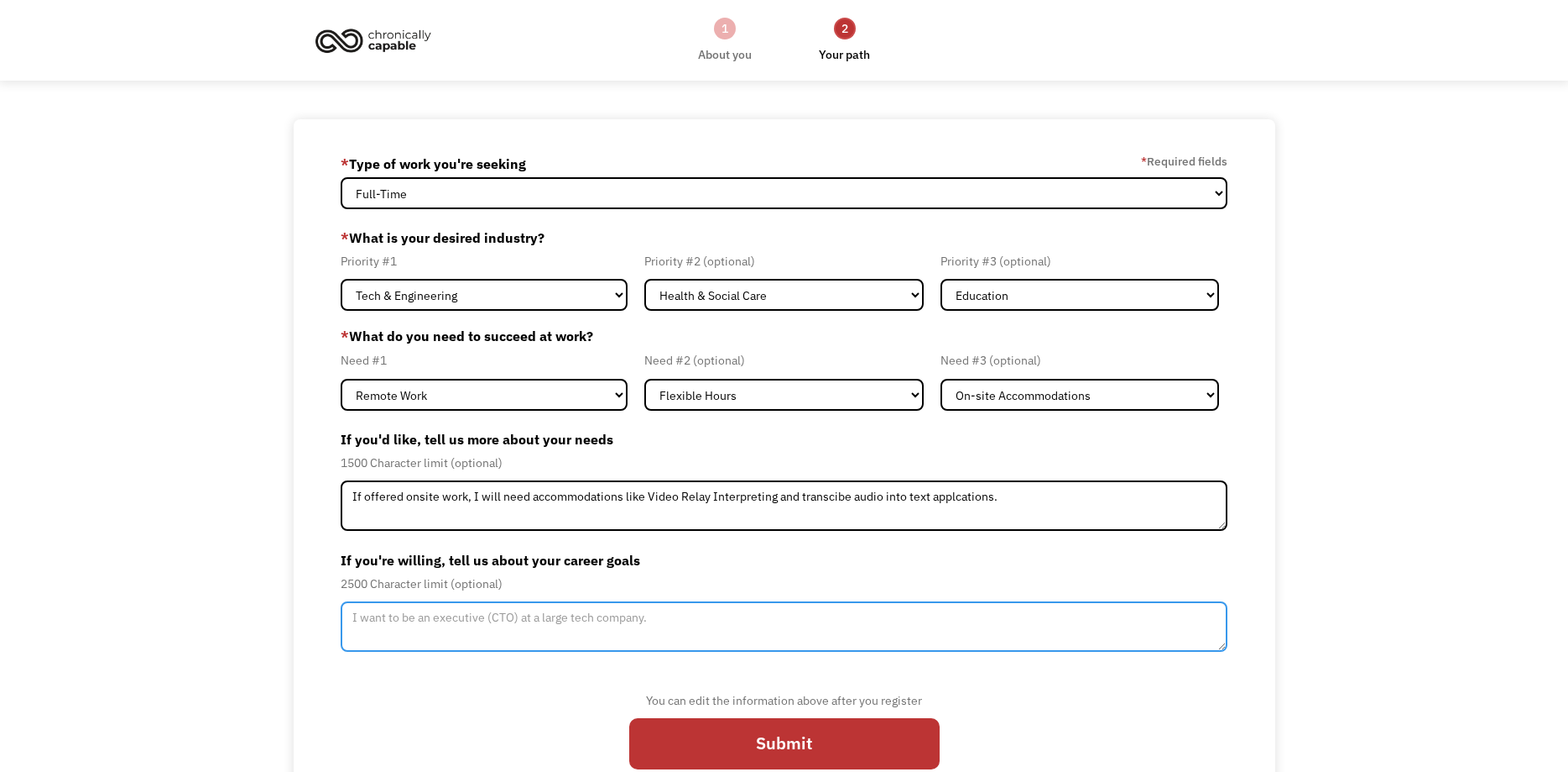
click at [485, 623] on textarea "Member-Update-Form-Step2" at bounding box center [785, 626] width 888 height 50
type textarea "I want to do linux system administration"
paste textarea "I want to do linux system administration"
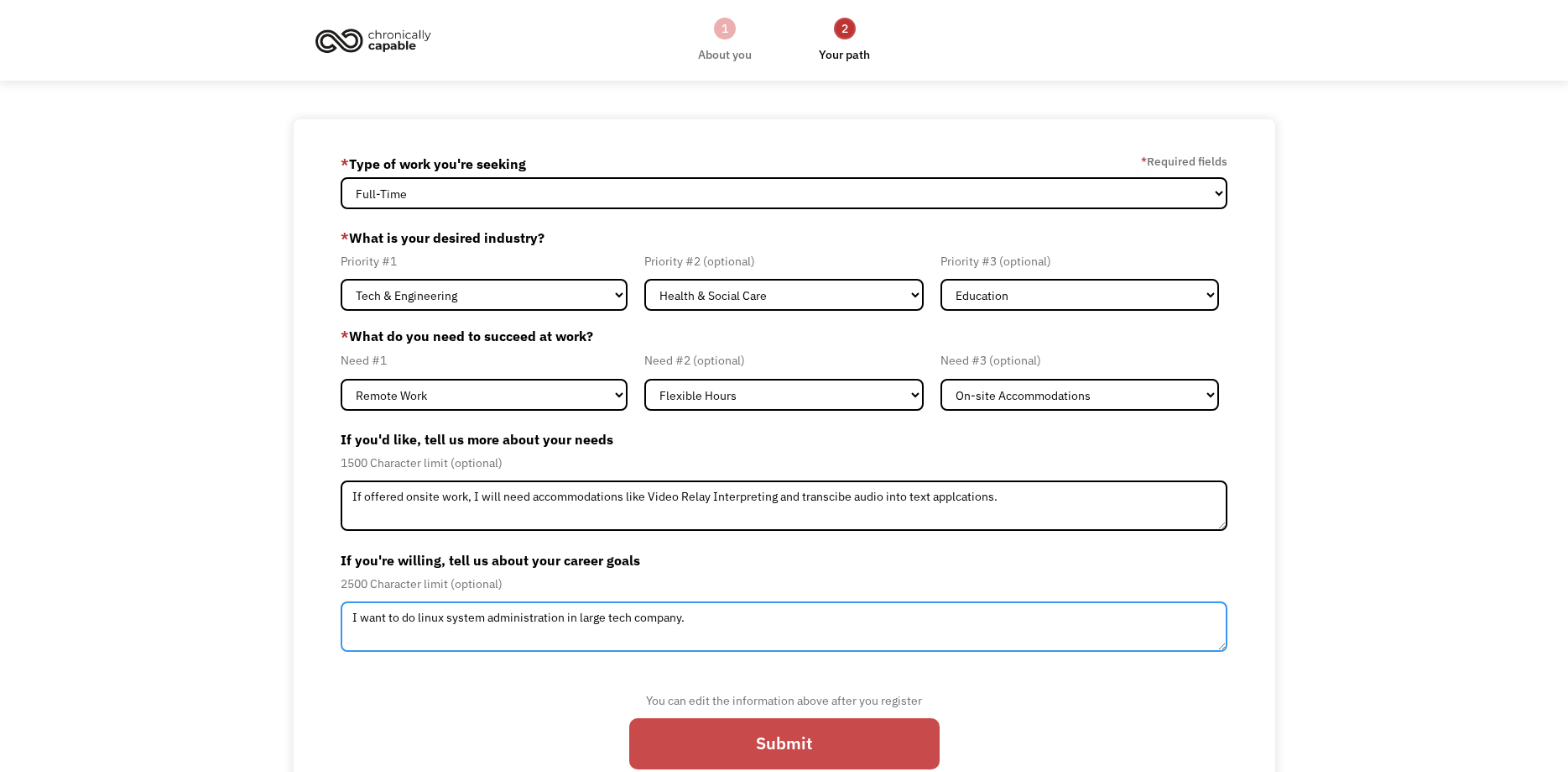
type textarea "I want to do linux system administration in large tech company."
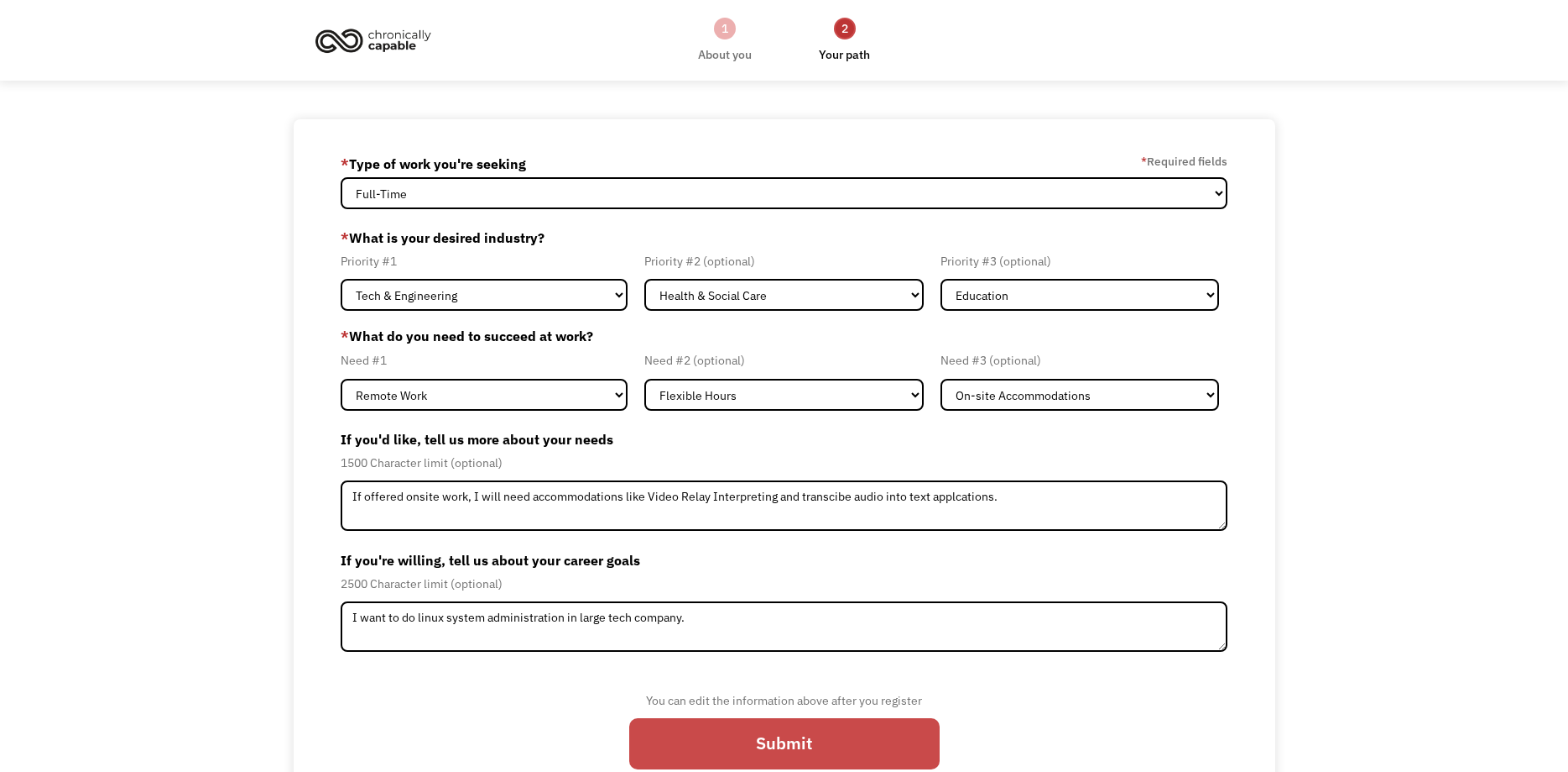
click at [793, 743] on input "Submit" at bounding box center [784, 743] width 311 height 51
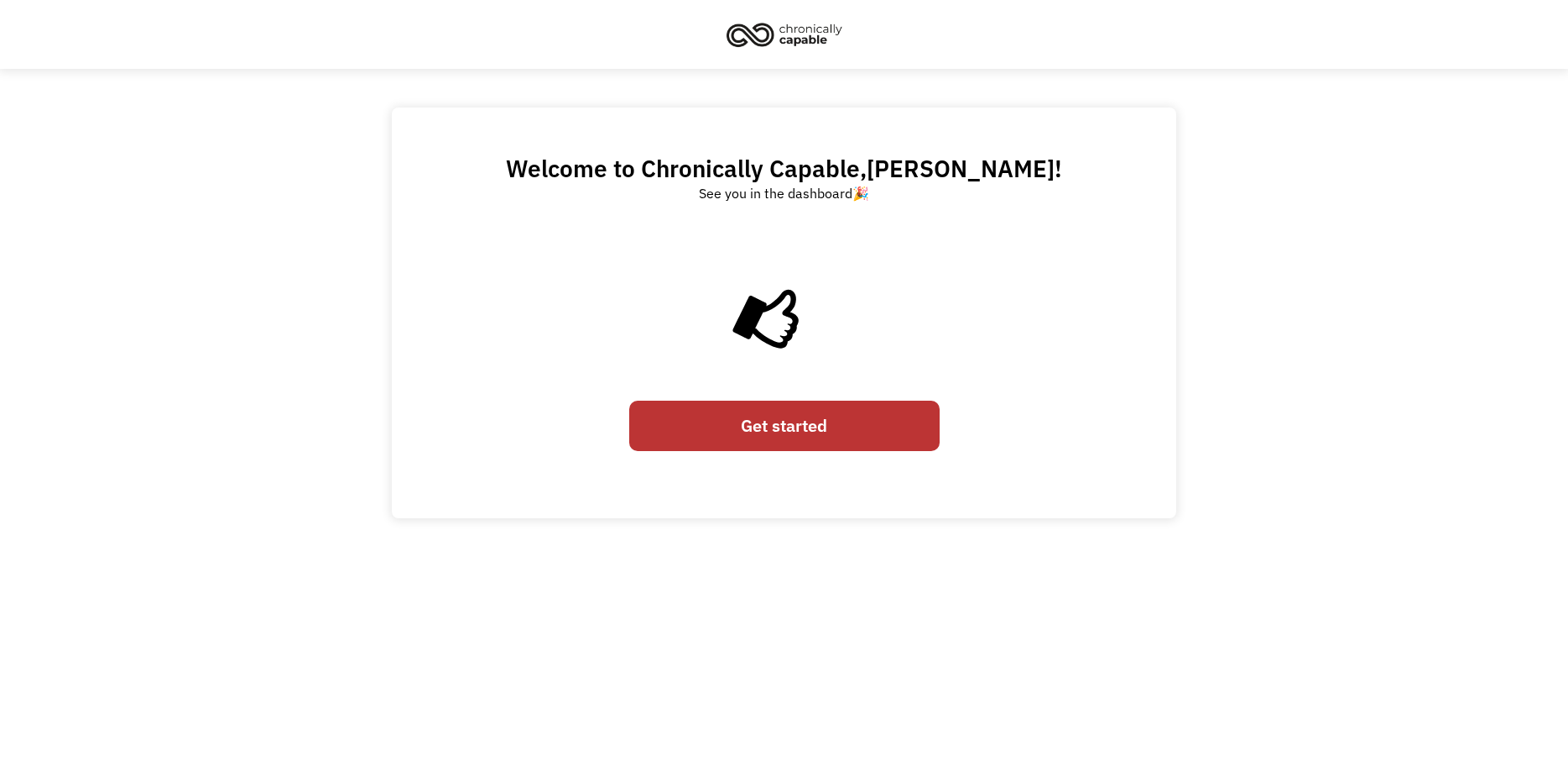
click at [769, 427] on link "Get started" at bounding box center [784, 426] width 311 height 51
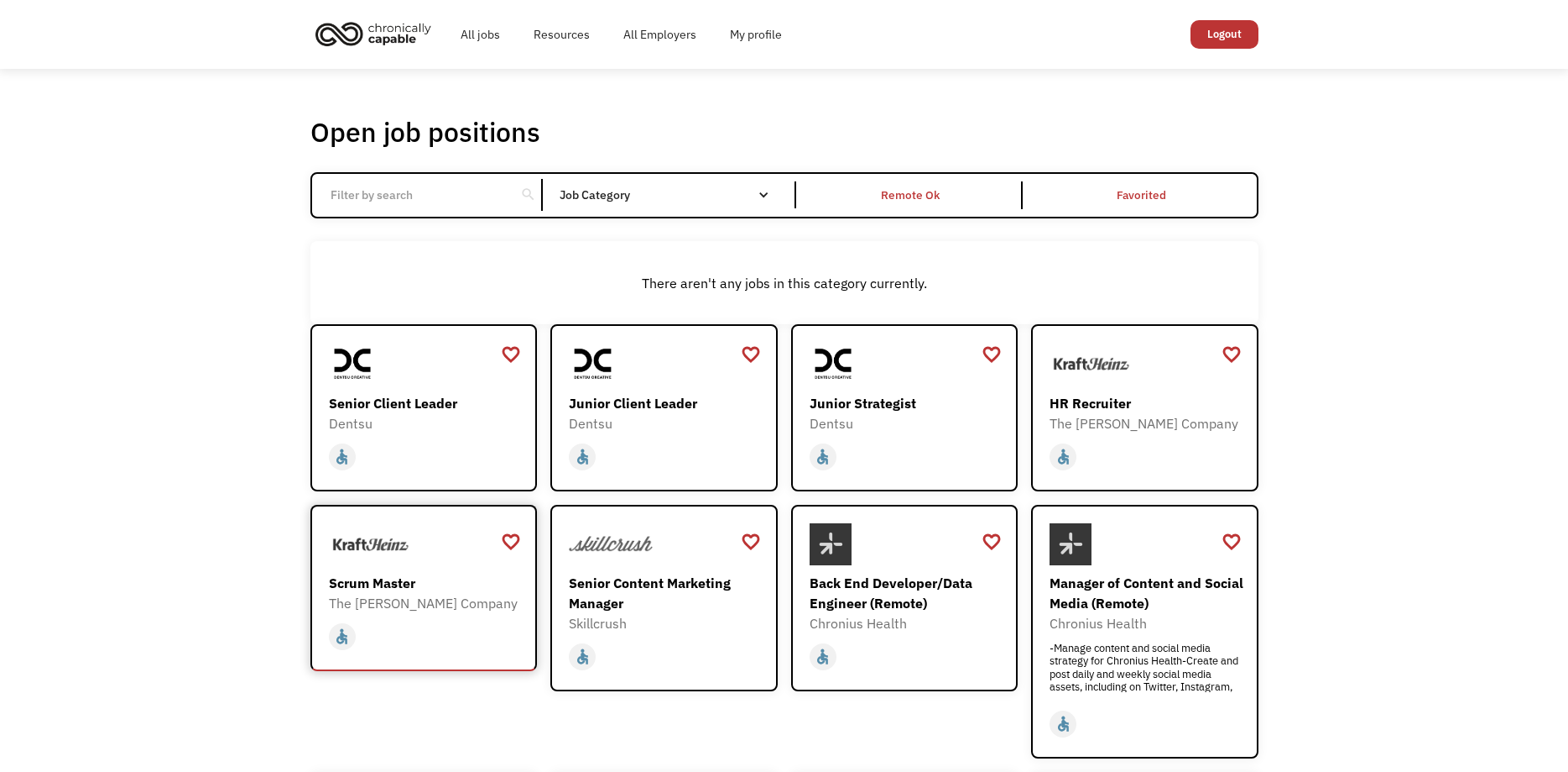
click at [394, 605] on div "The [PERSON_NAME] Company" at bounding box center [426, 602] width 195 height 20
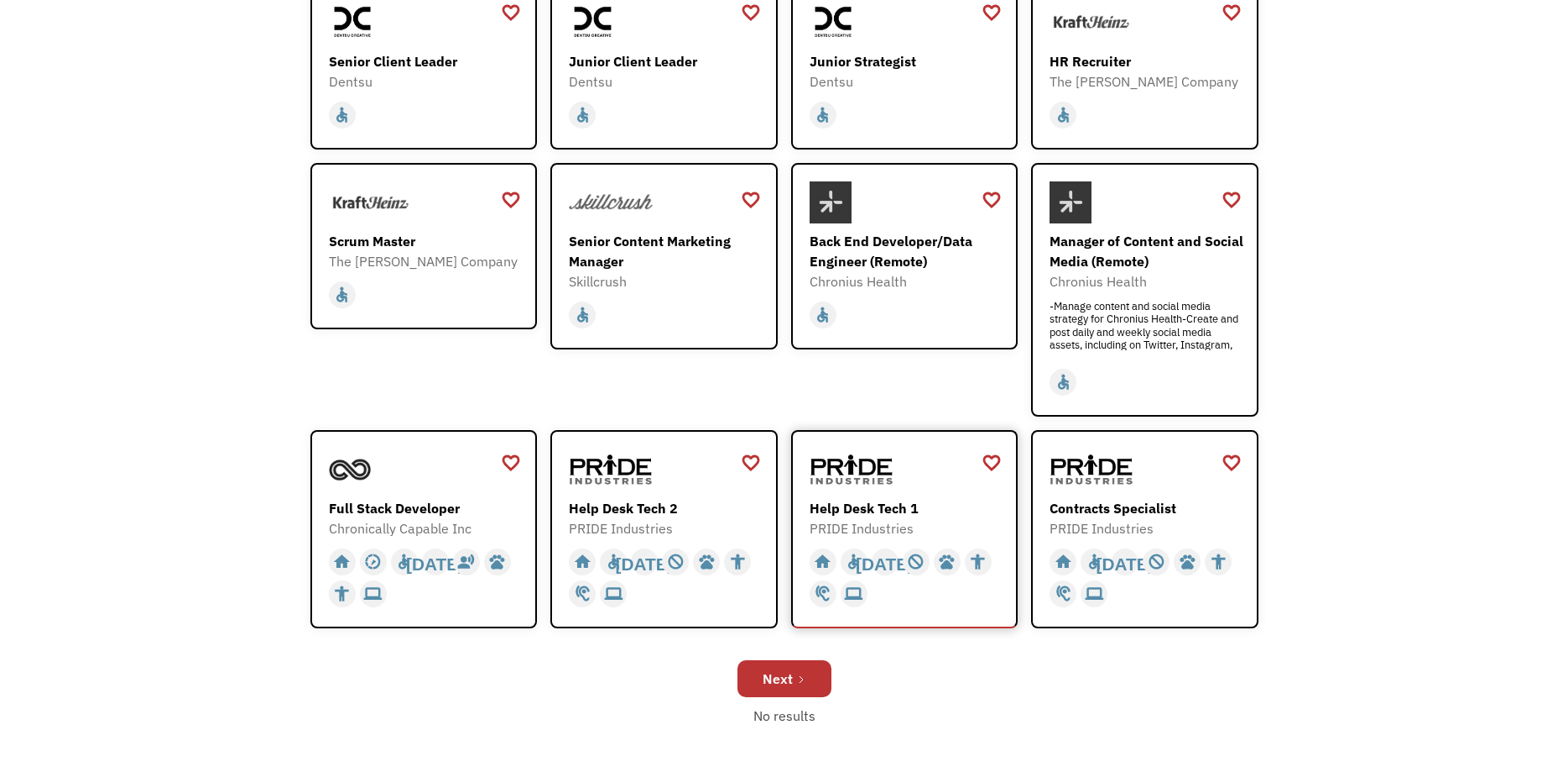
scroll to position [342, 0]
click at [787, 671] on div "Next" at bounding box center [778, 677] width 30 height 20
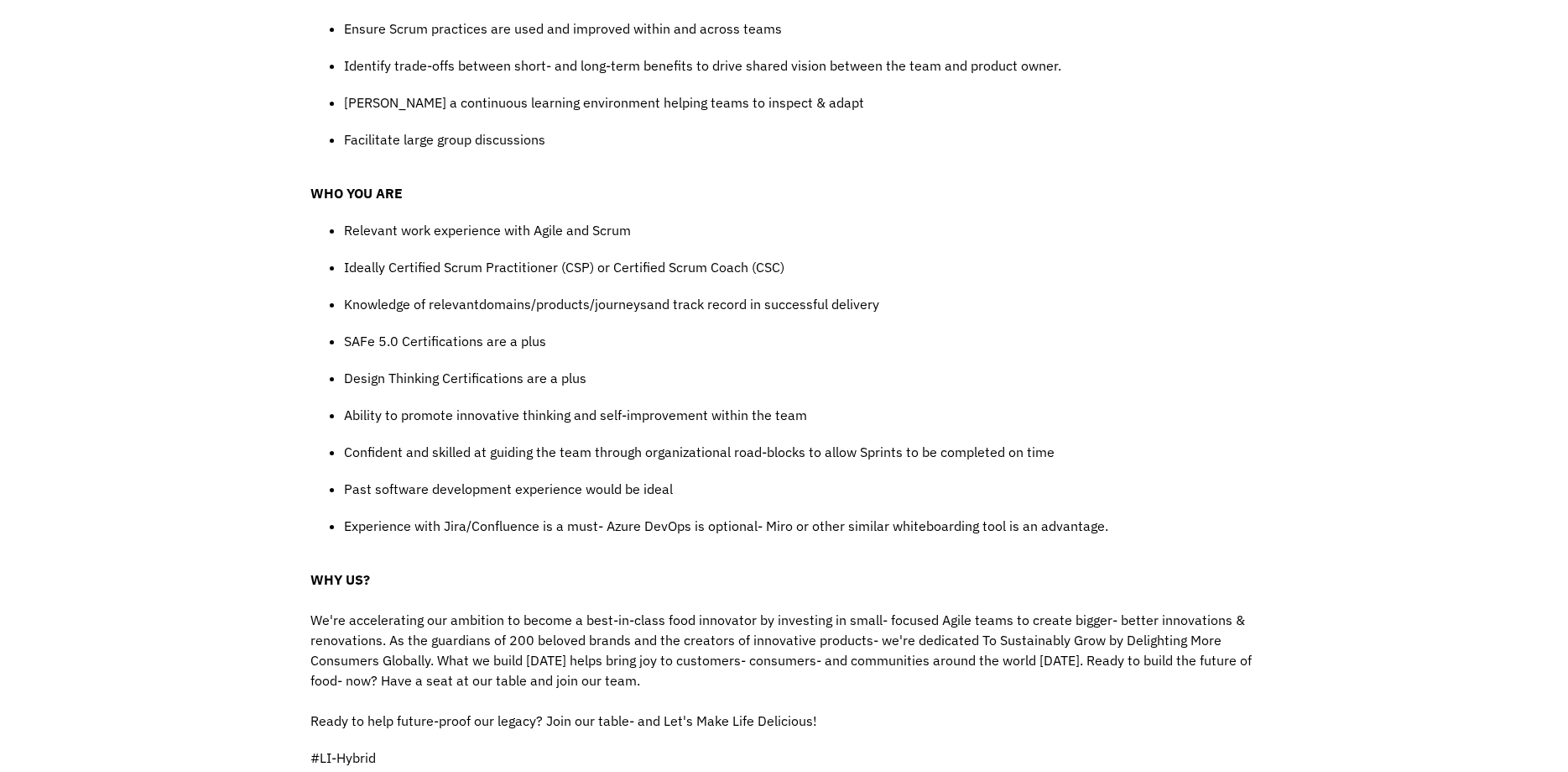
scroll to position [1113, 0]
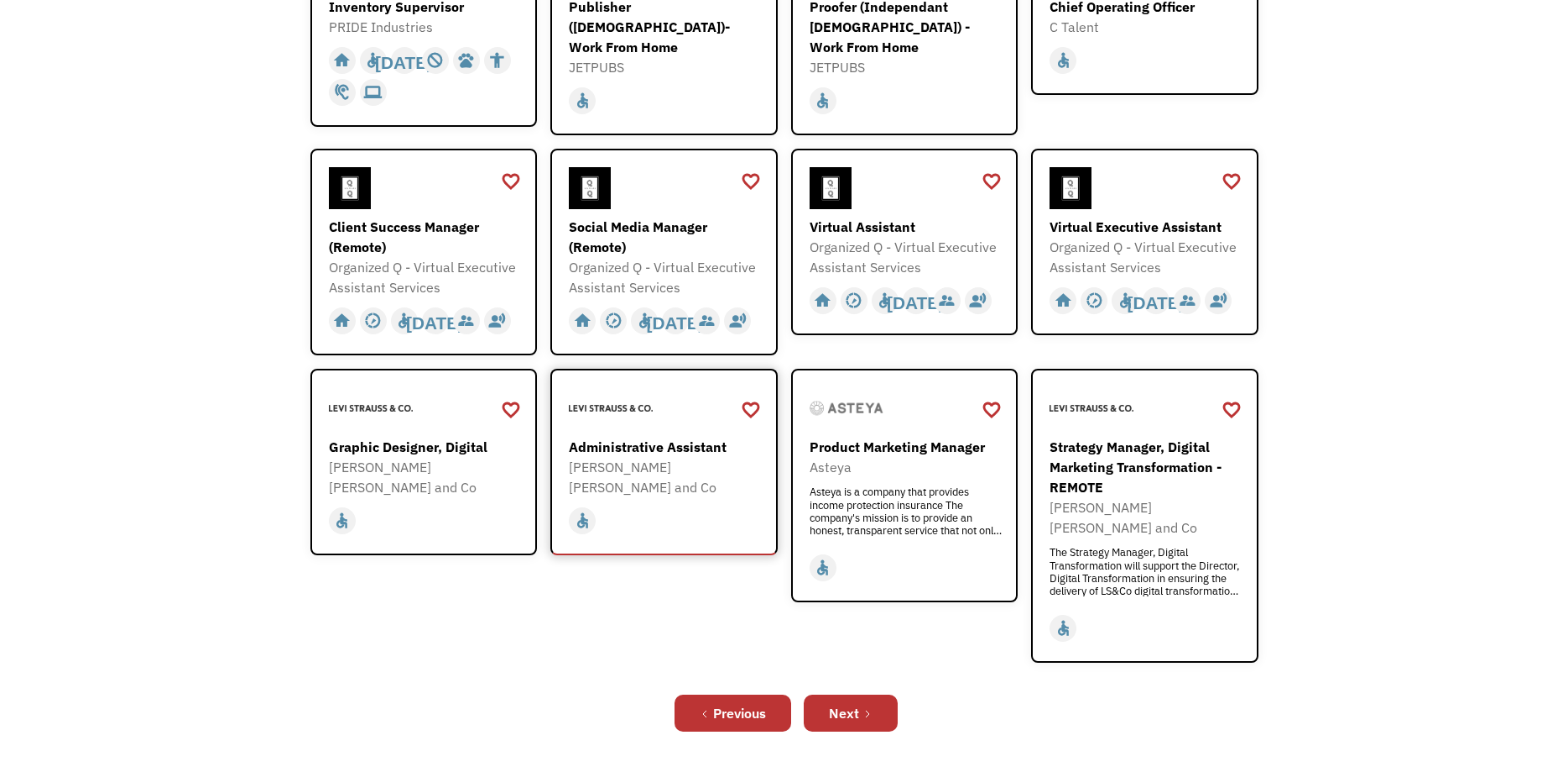
scroll to position [428, 0]
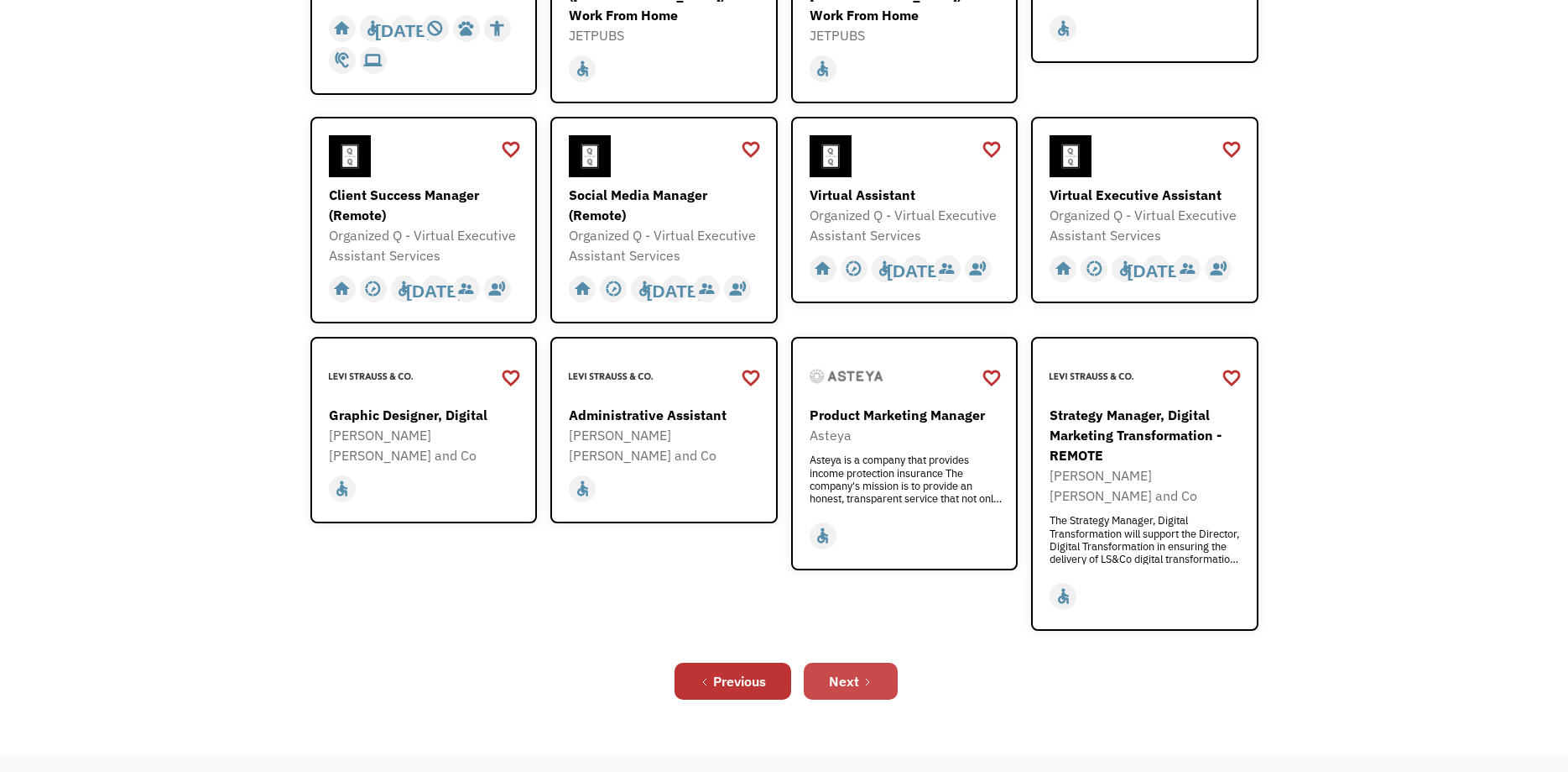
click at [845, 663] on link "Next" at bounding box center [851, 681] width 94 height 37
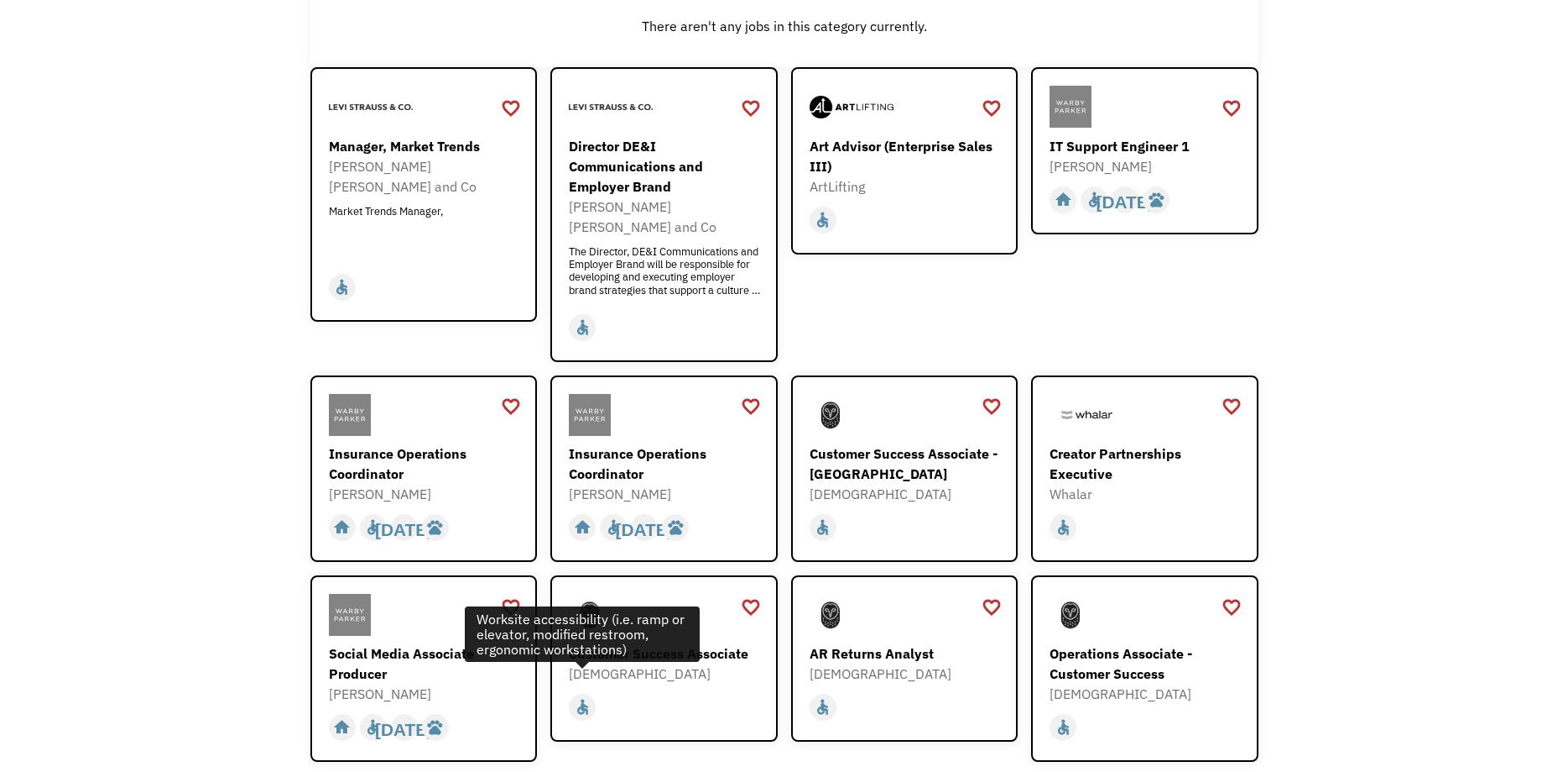
scroll to position [553, 0]
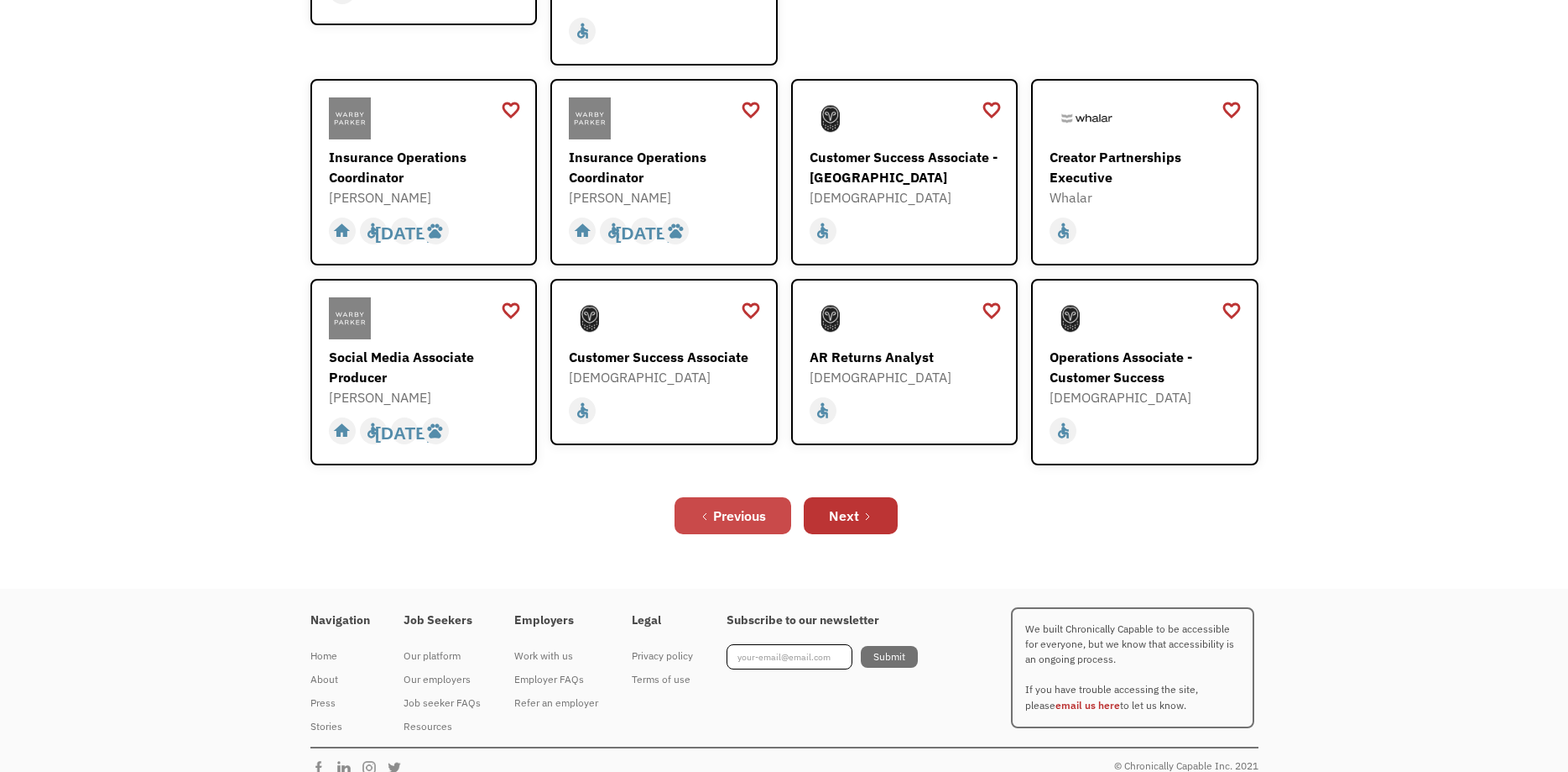
click at [736, 506] on div "Previous" at bounding box center [740, 515] width 53 height 20
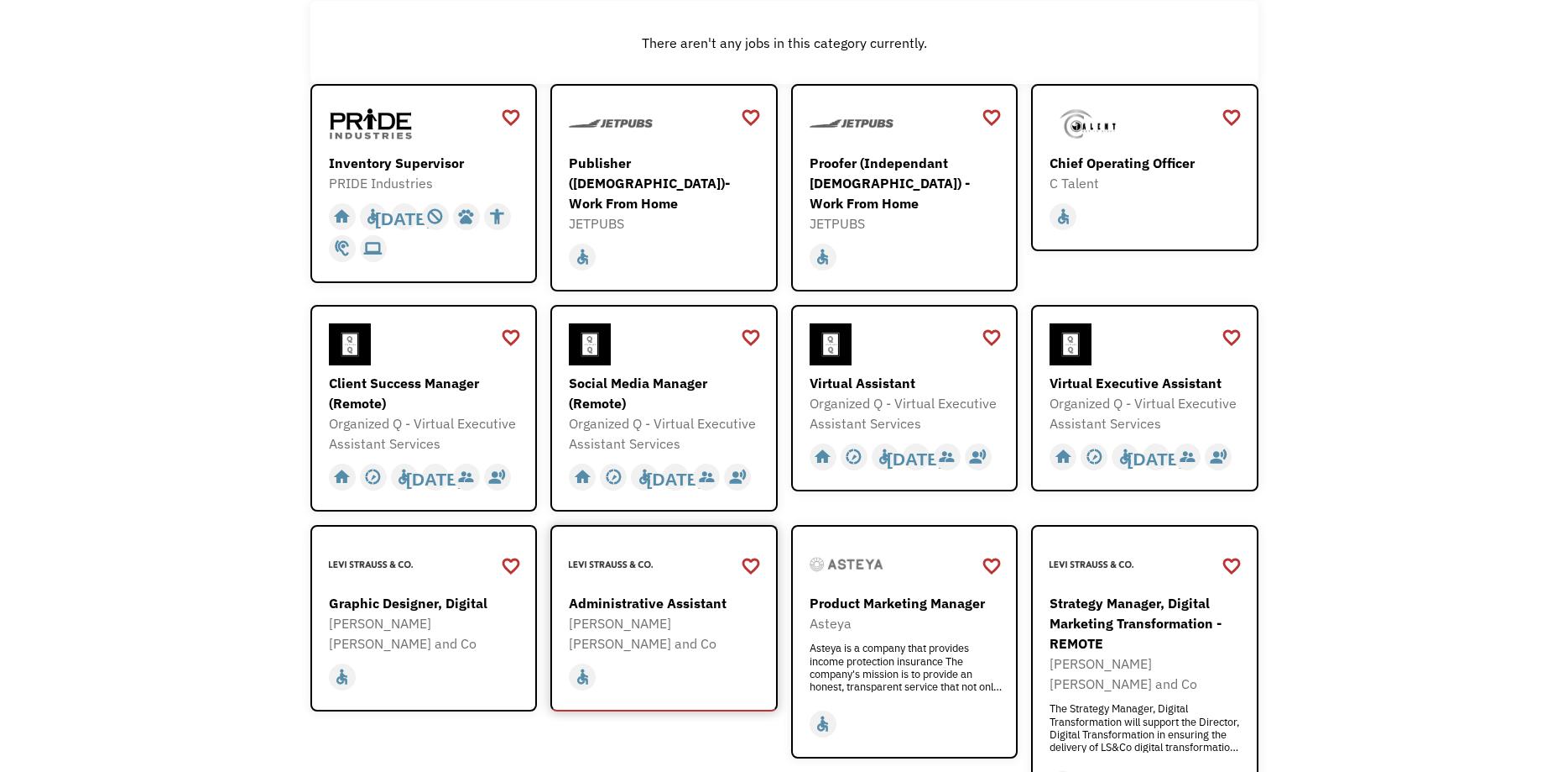
scroll to position [257, 0]
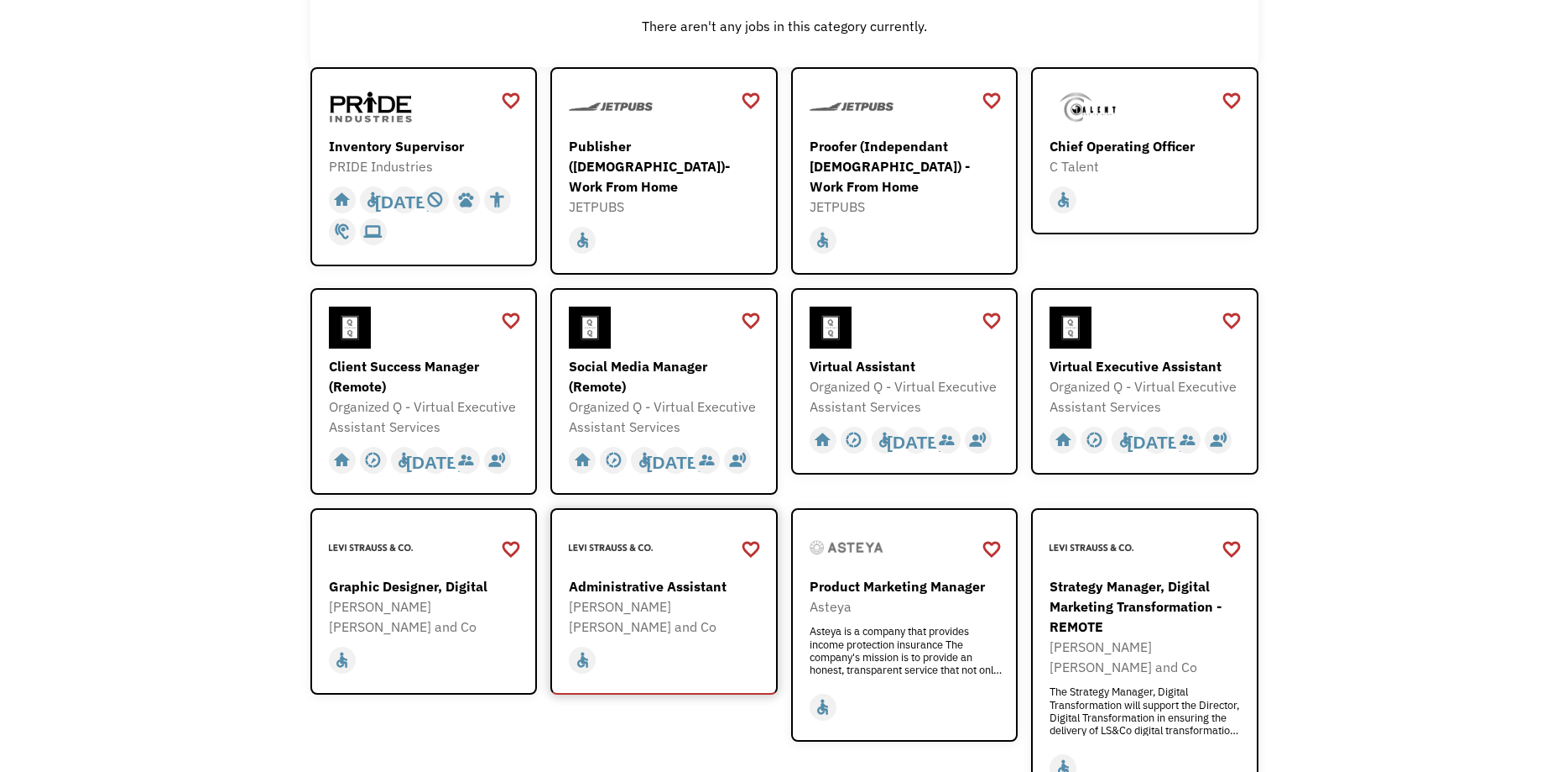
click at [646, 578] on div "Administrative Assistant" at bounding box center [666, 586] width 195 height 20
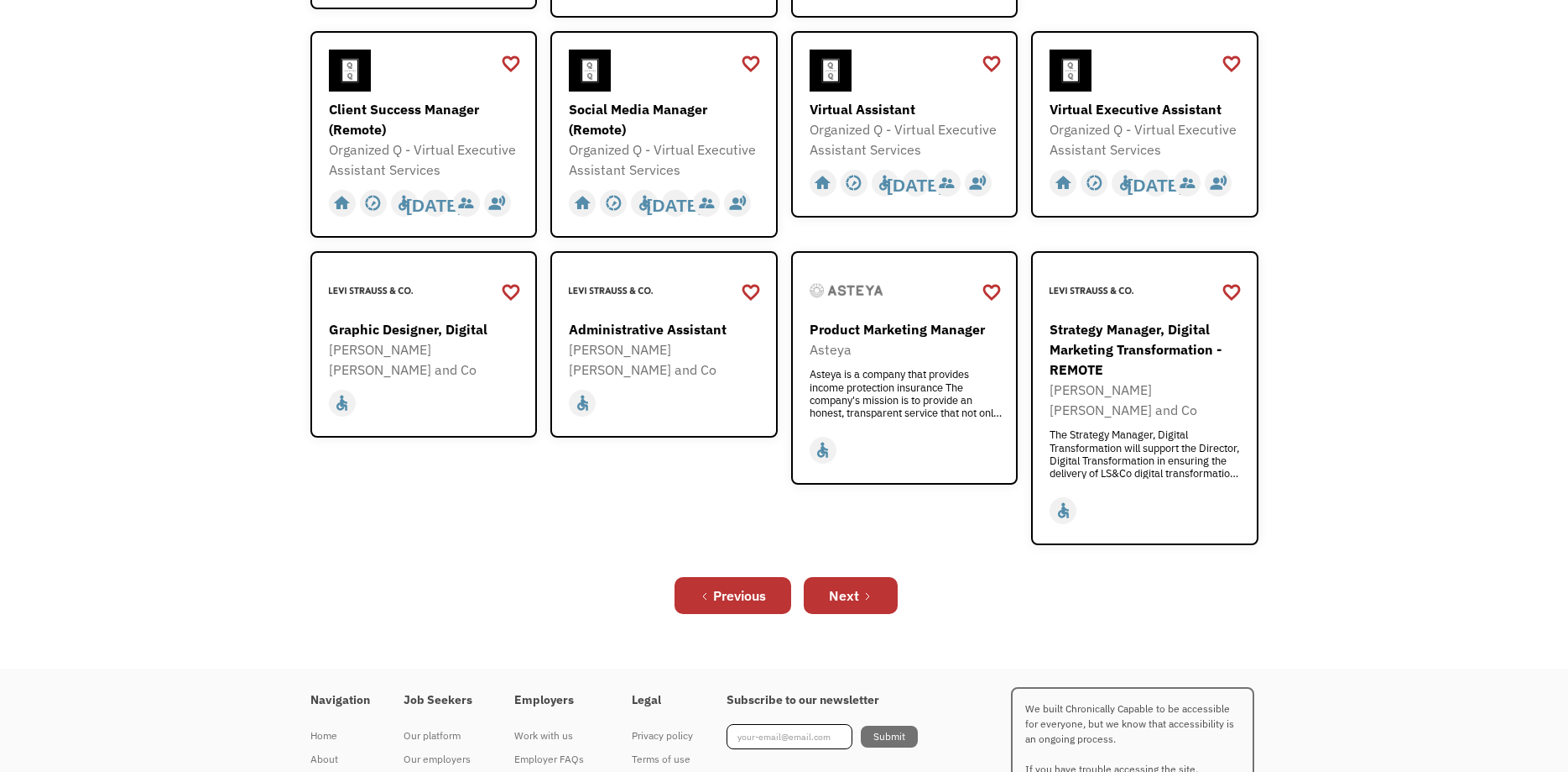
scroll to position [585, 0]
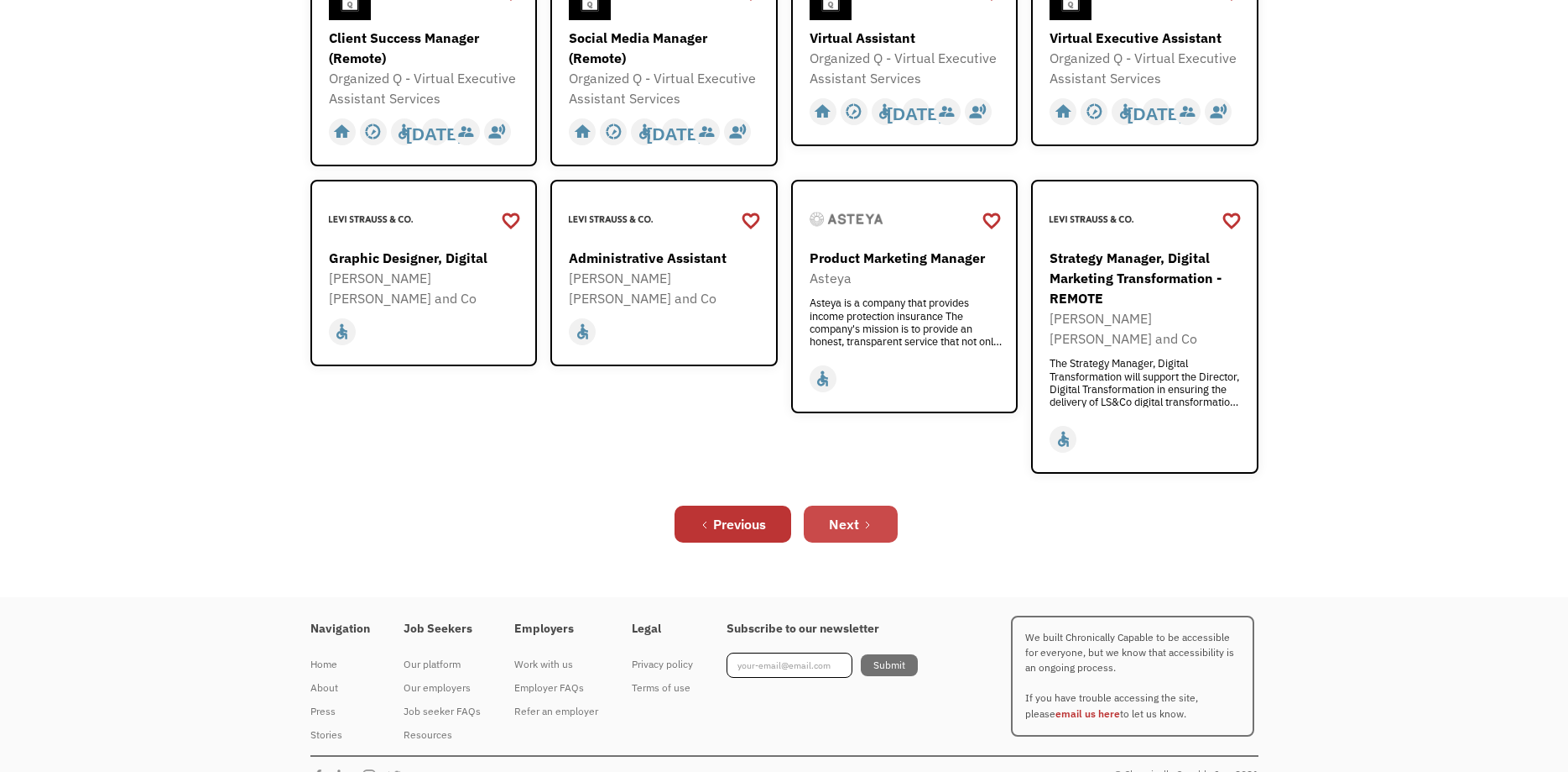
click at [859, 513] on div "Next" at bounding box center [844, 523] width 30 height 20
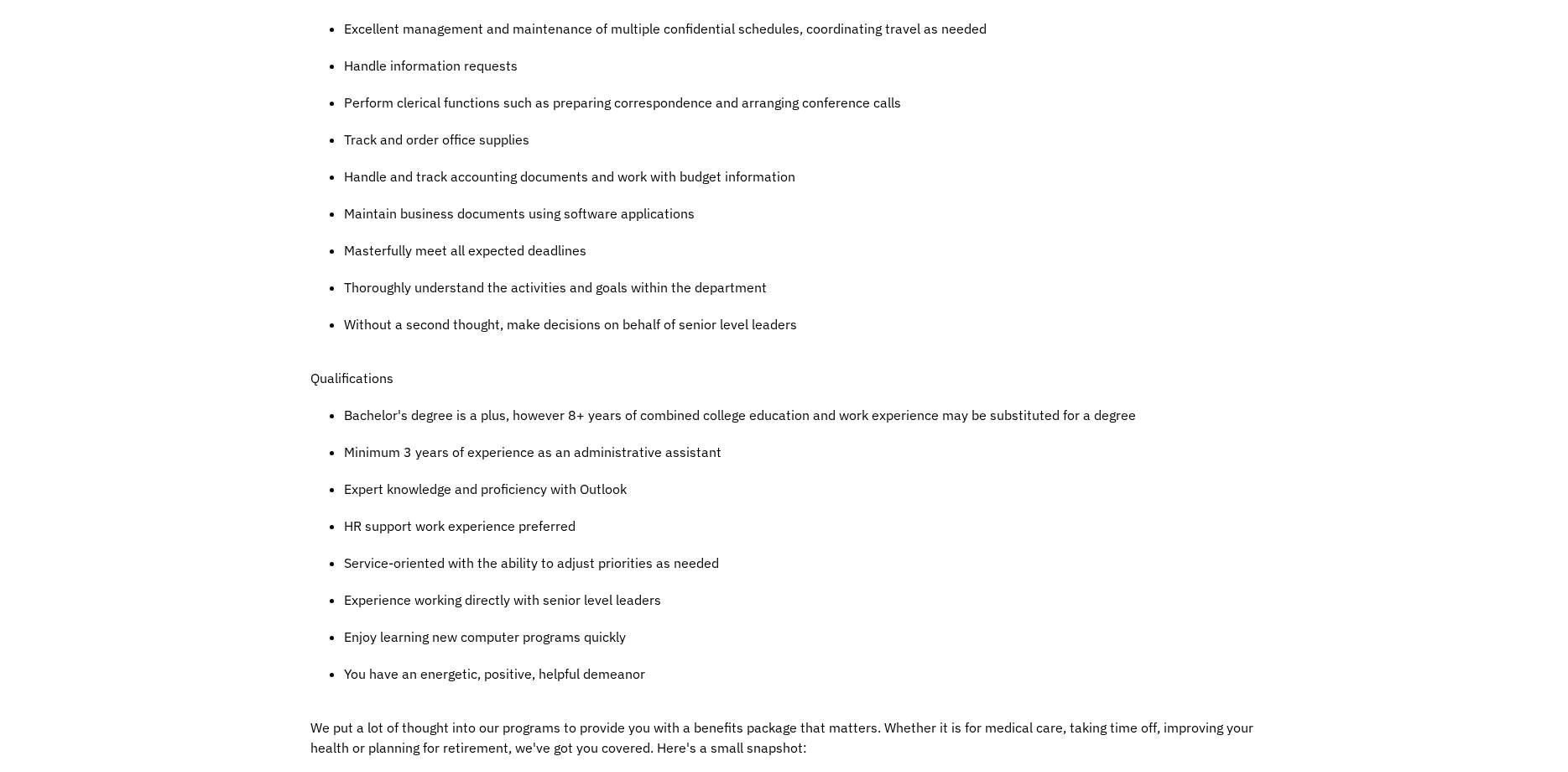
scroll to position [942, 0]
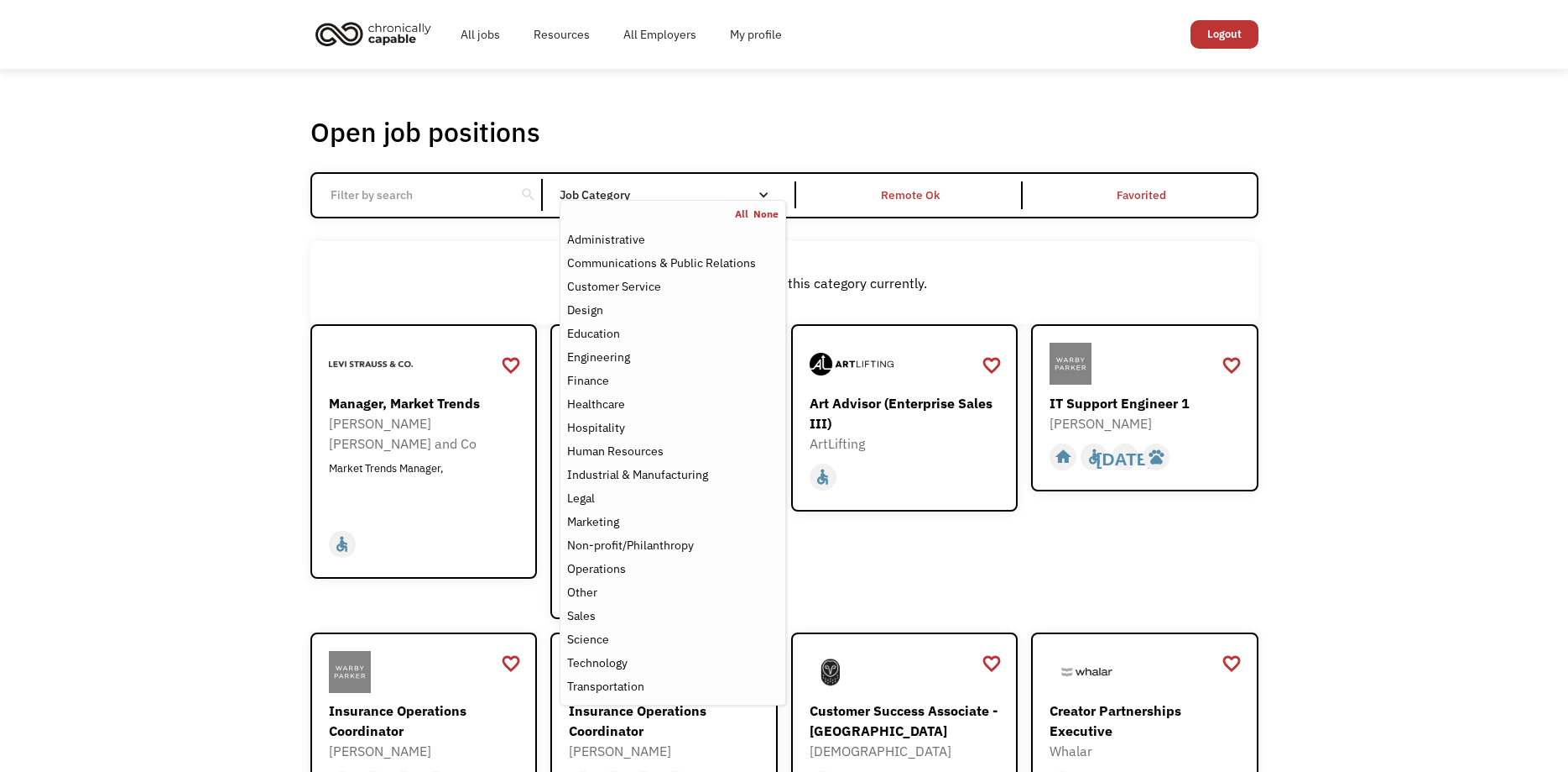
click at [606, 191] on div "Job Category" at bounding box center [673, 195] width 226 height 11
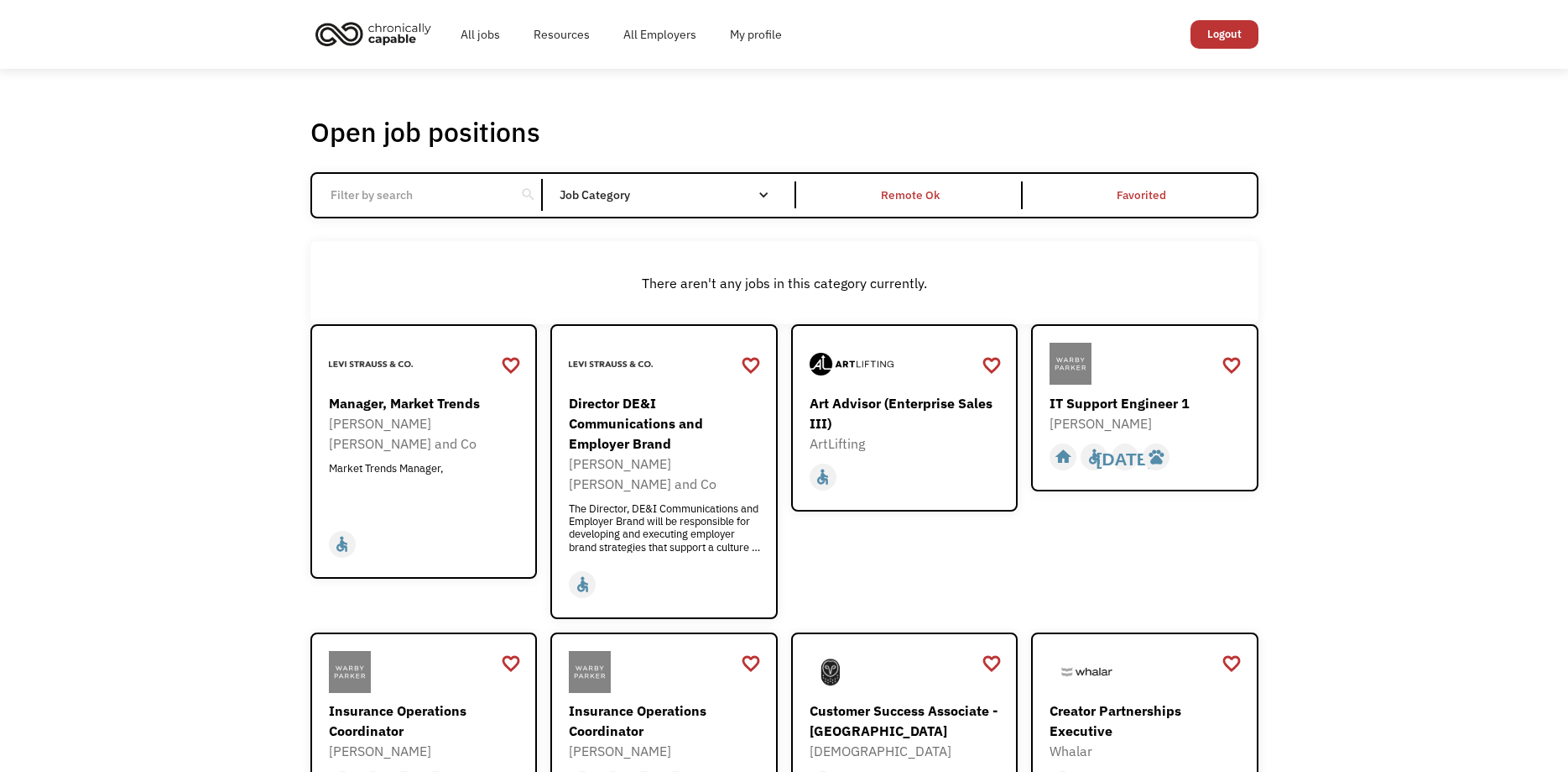
click at [606, 192] on div "Job Category" at bounding box center [673, 195] width 226 height 11
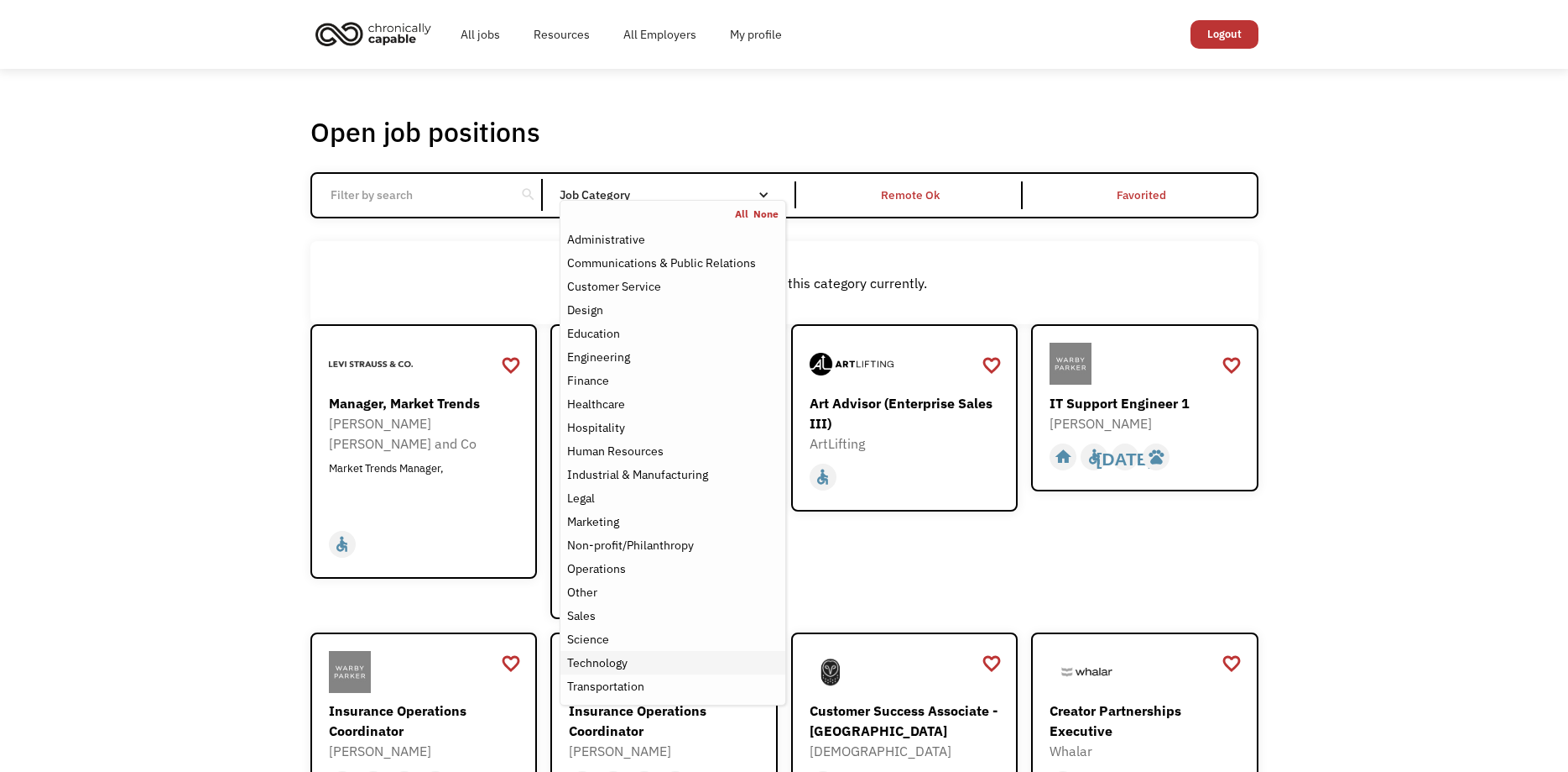
click at [621, 661] on div "Technology" at bounding box center [598, 662] width 61 height 20
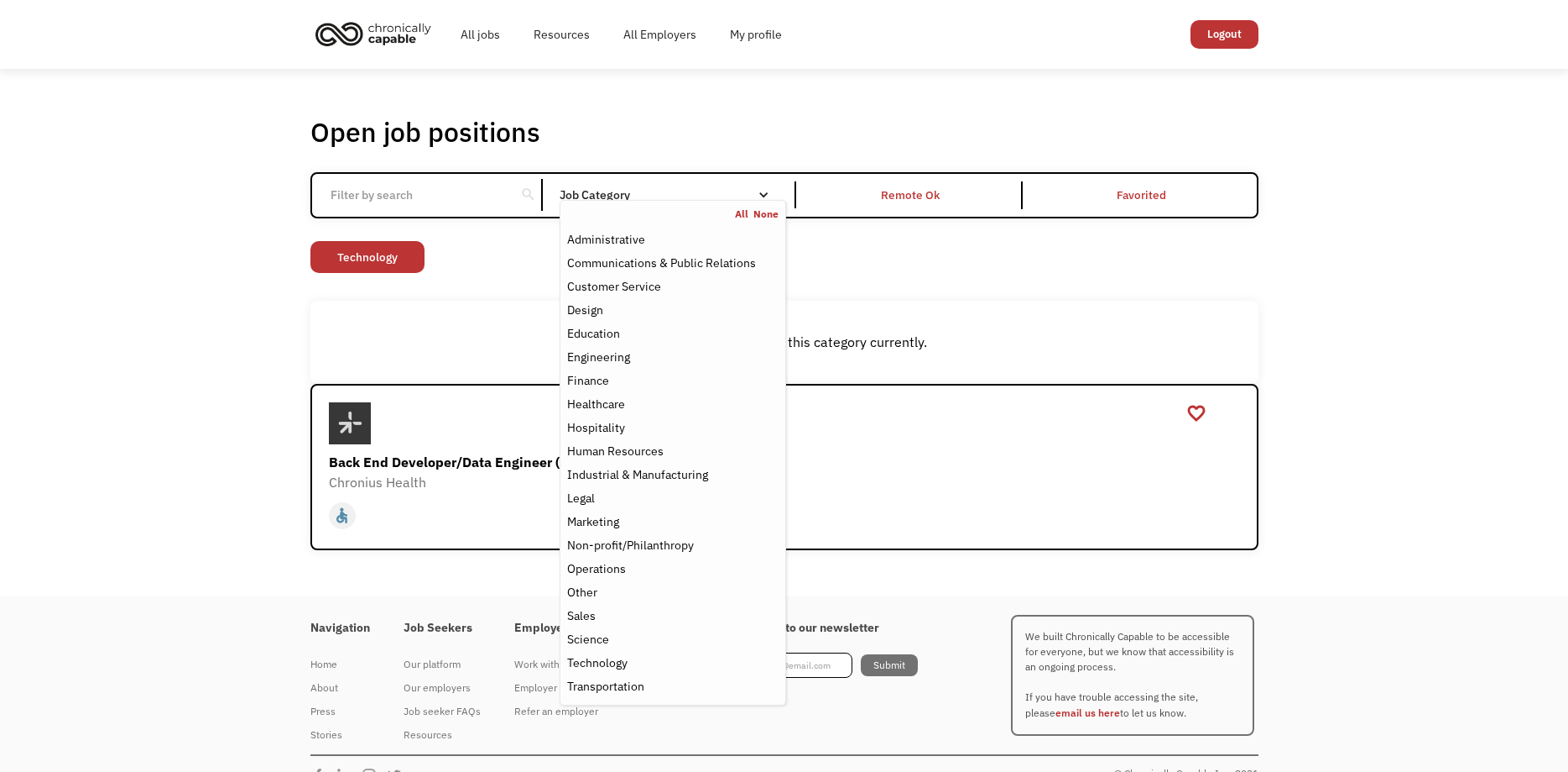
click at [912, 259] on div "Non-profit/Philanthropy Other Transportation Technology Science Sales Operation…" at bounding box center [785, 259] width 948 height 36
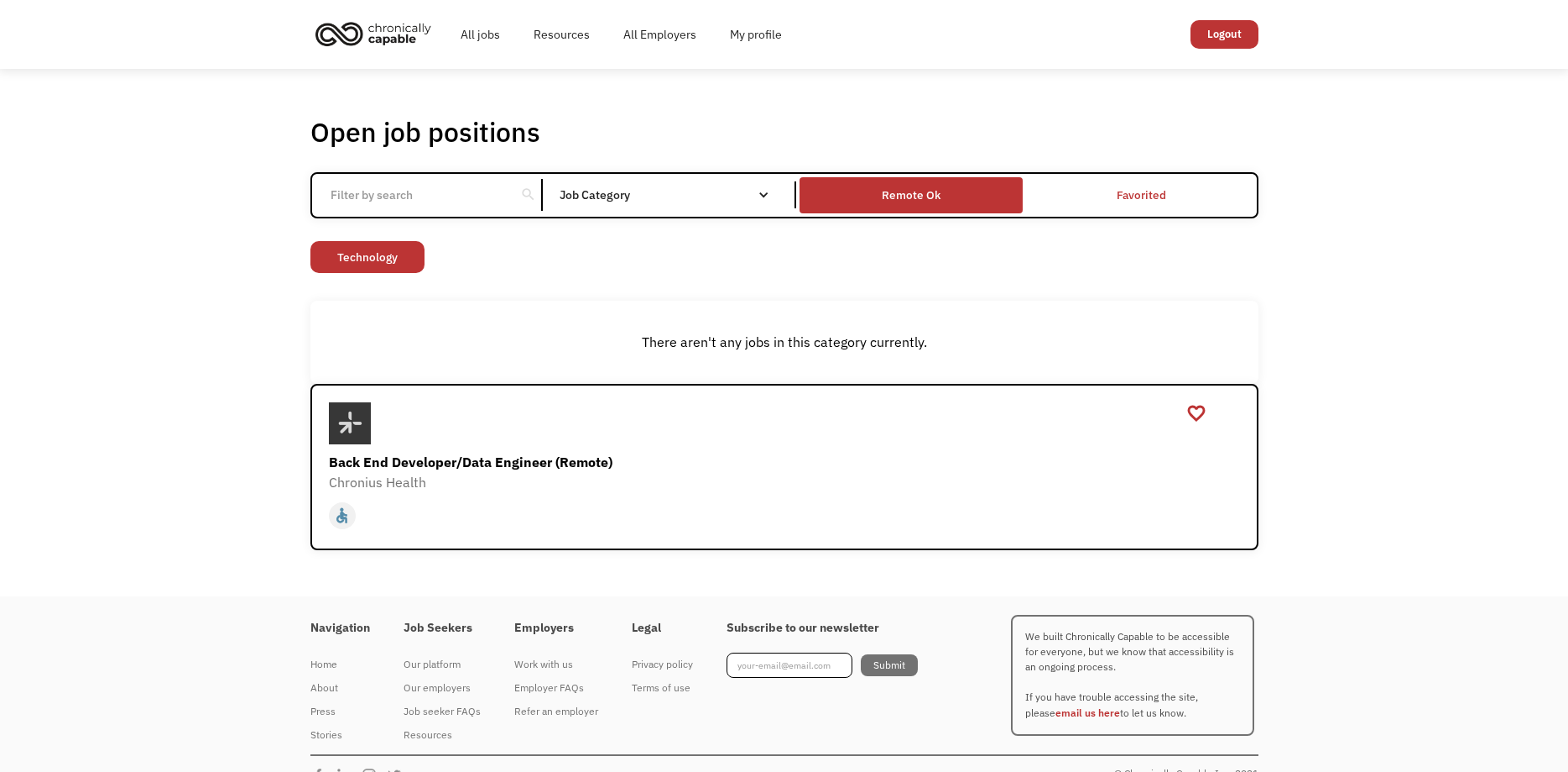
click at [909, 190] on div "Remote Ok" at bounding box center [911, 194] width 59 height 20
click at [952, 207] on div "Remote Ok" at bounding box center [911, 195] width 223 height 28
click at [933, 191] on div "Remote Ok" at bounding box center [911, 194] width 59 height 20
click at [929, 199] on div "Remote Ok" at bounding box center [911, 194] width 59 height 20
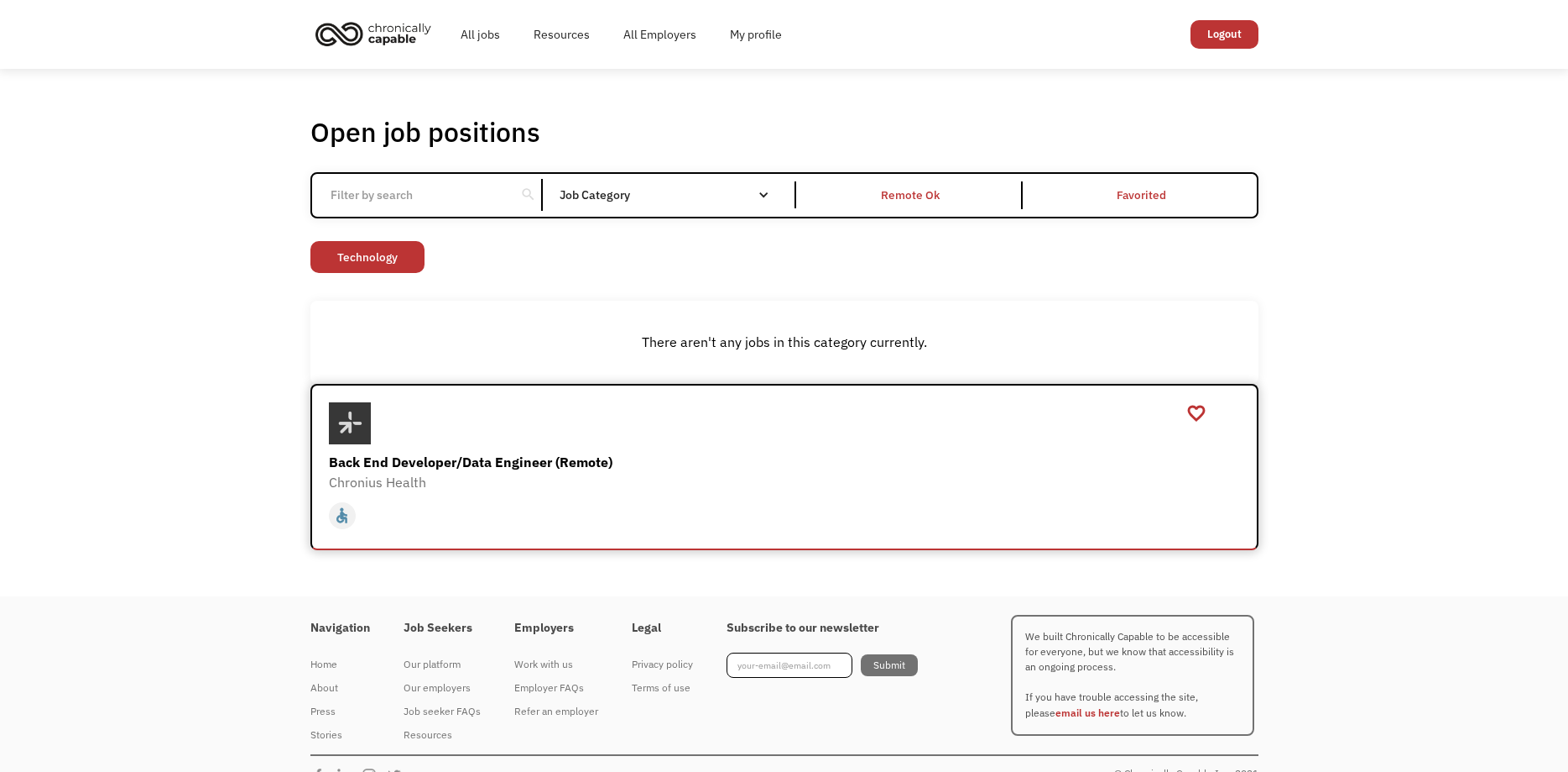
click at [519, 460] on div "Back End Developer/Data Engineer (Remote)" at bounding box center [786, 461] width 915 height 20
click at [170, 394] on div "Open job positions You have X liked items Search search Filter by category Admi…" at bounding box center [784, 332] width 1568 height 528
click at [357, 40] on img "home" at bounding box center [373, 33] width 125 height 37
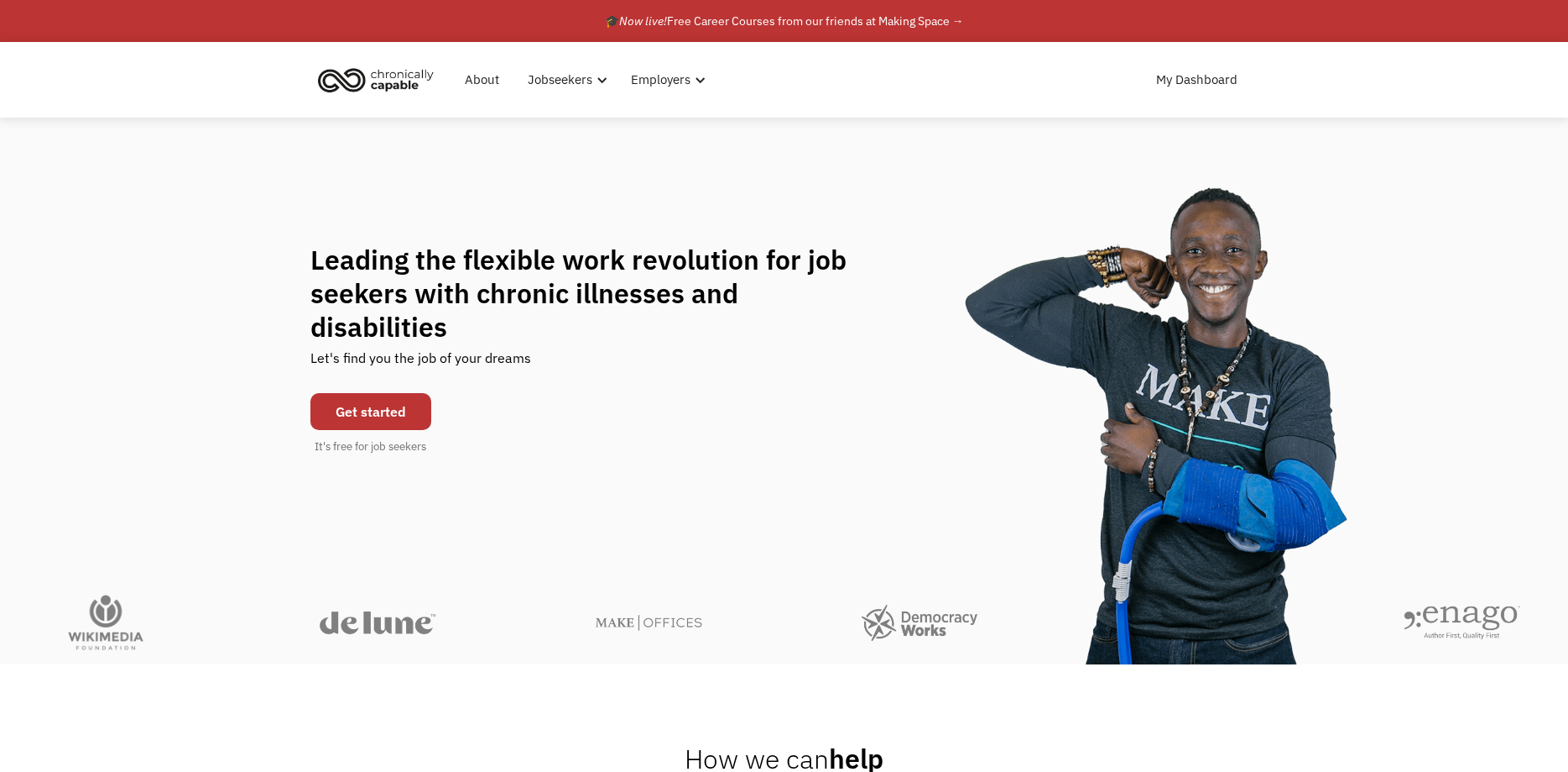
click at [145, 301] on div "Leading the flexible work revolution for job seekers with chronic illnesses and…" at bounding box center [784, 348] width 1568 height 212
